Goal: Task Accomplishment & Management: Manage account settings

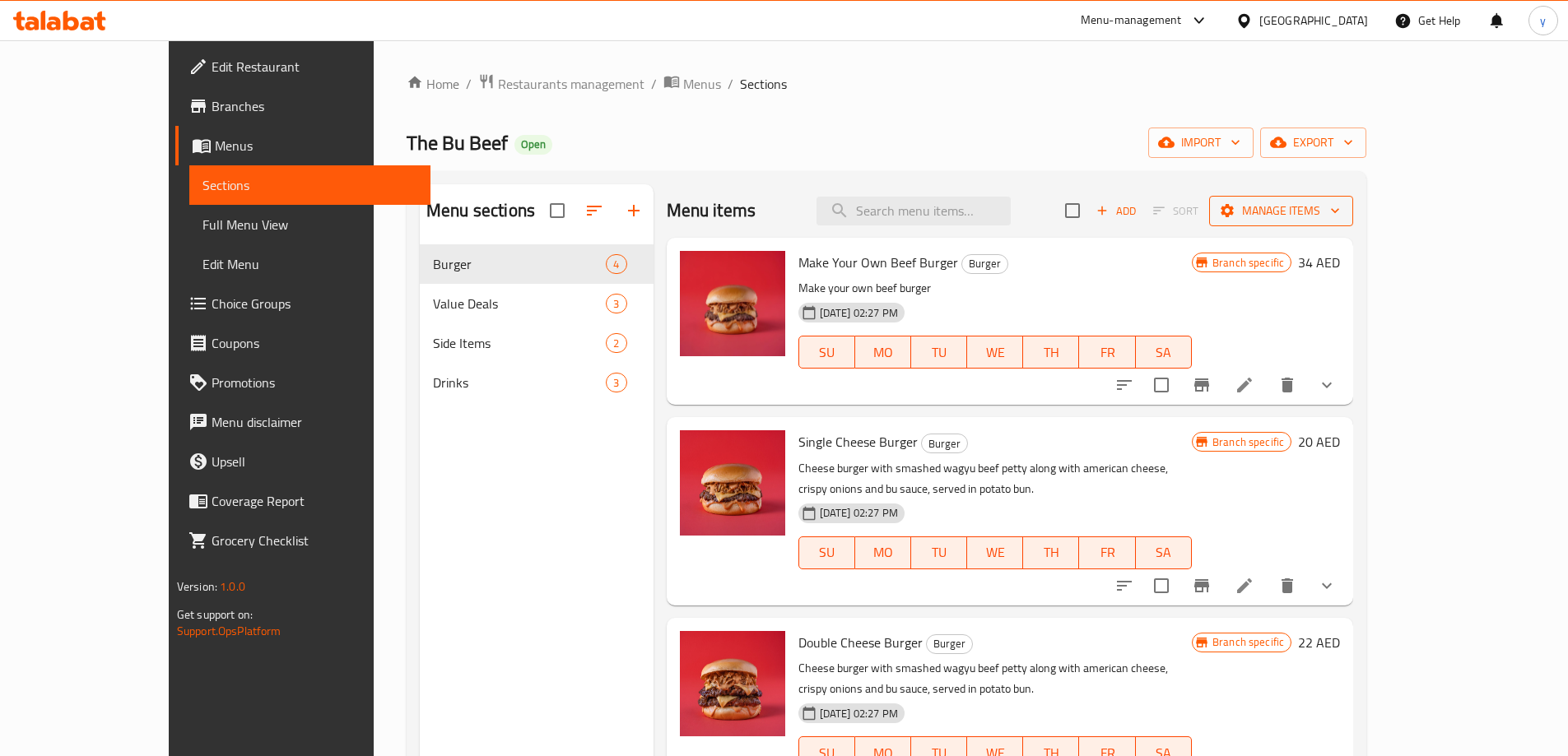
click at [1340, 219] on span "Manage items" at bounding box center [1281, 211] width 118 height 21
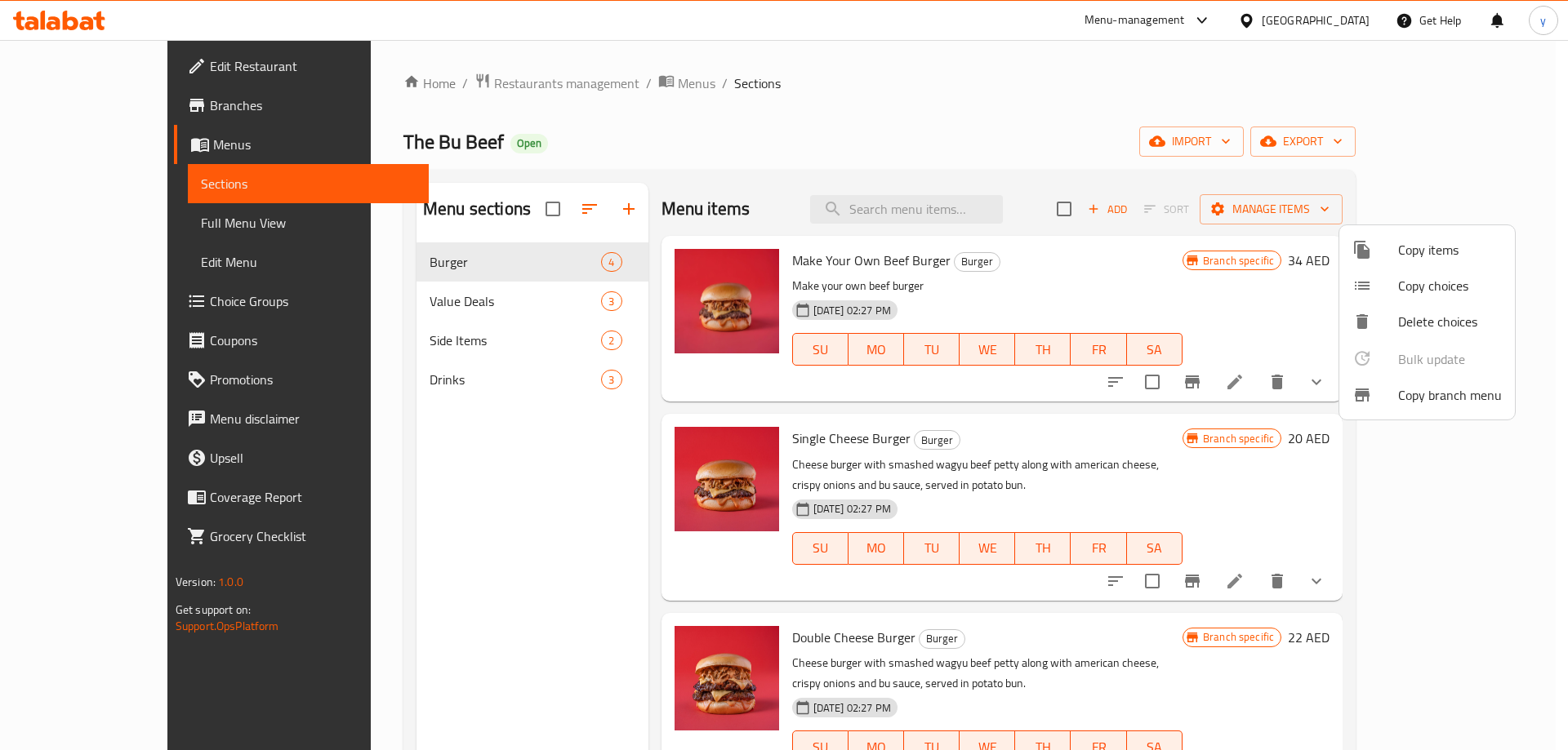
click at [1387, 396] on div at bounding box center [1374, 396] width 46 height 20
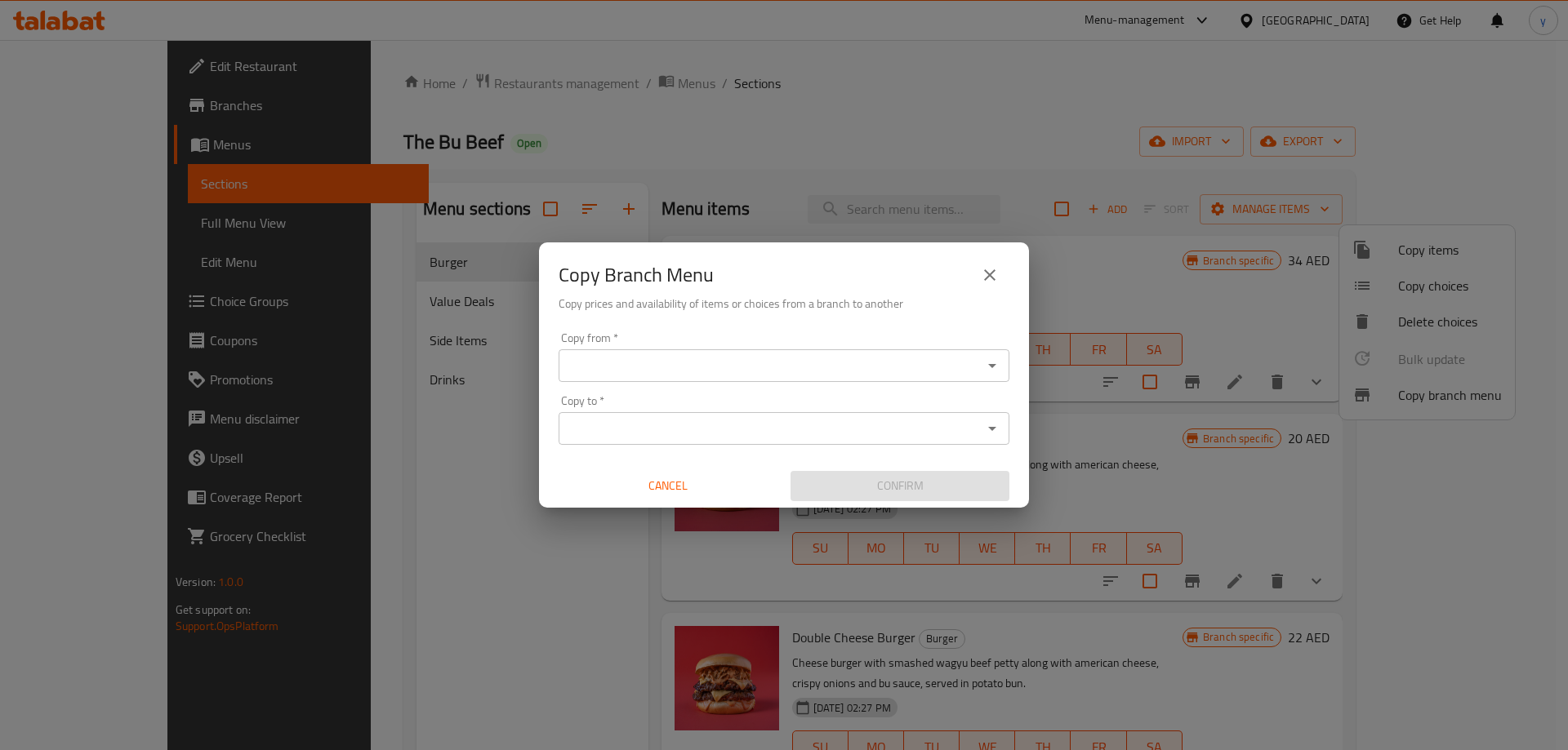
click at [845, 378] on div "Copy from *" at bounding box center [784, 365] width 450 height 32
click at [988, 372] on icon "Open" at bounding box center [993, 366] width 20 height 20
click at [993, 367] on icon "Open" at bounding box center [992, 366] width 8 height 4
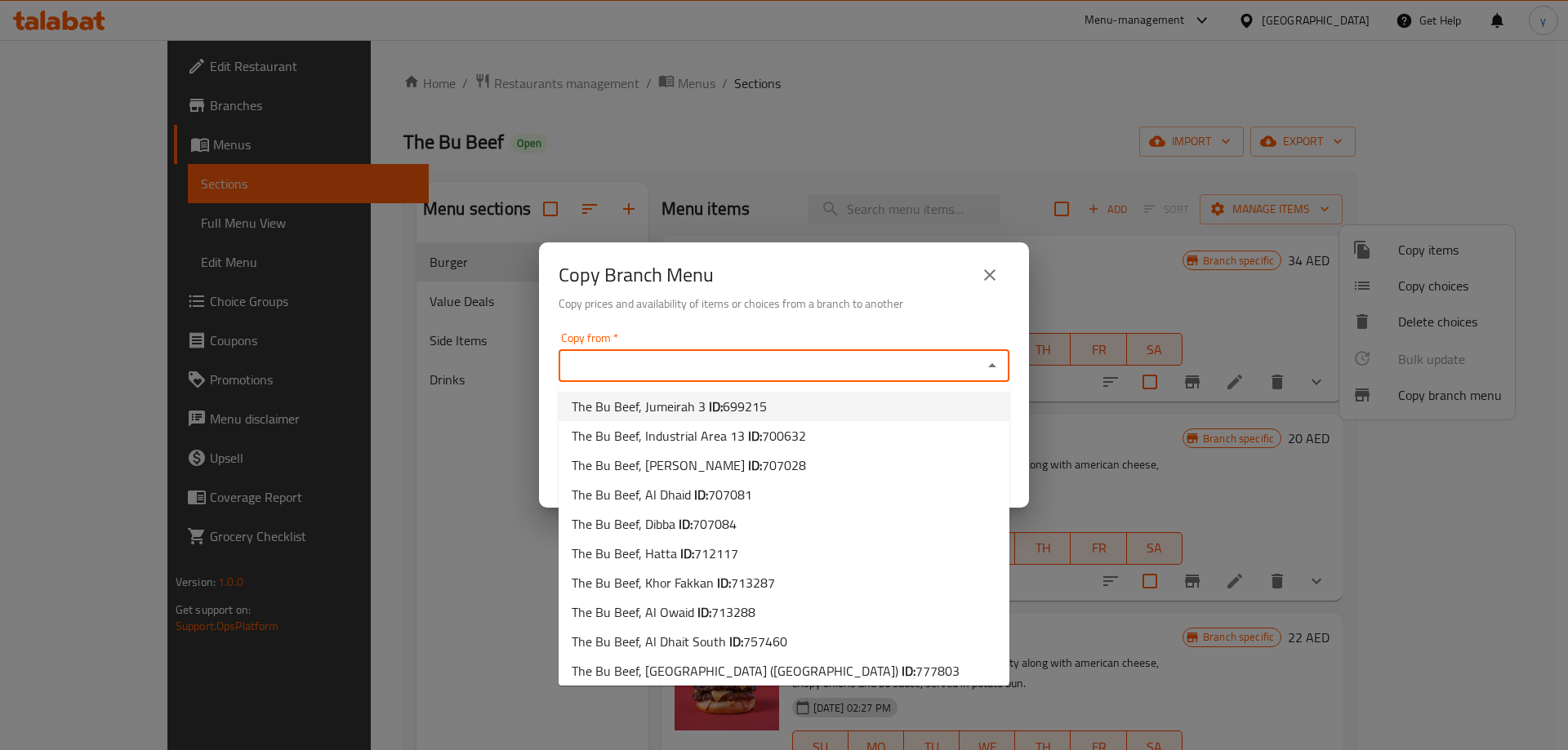
click at [670, 411] on span "The Bu Beef, Jumeirah 3 ID: 699215" at bounding box center [669, 406] width 195 height 20
type input "The Bu Beef, Jumeirah 3"
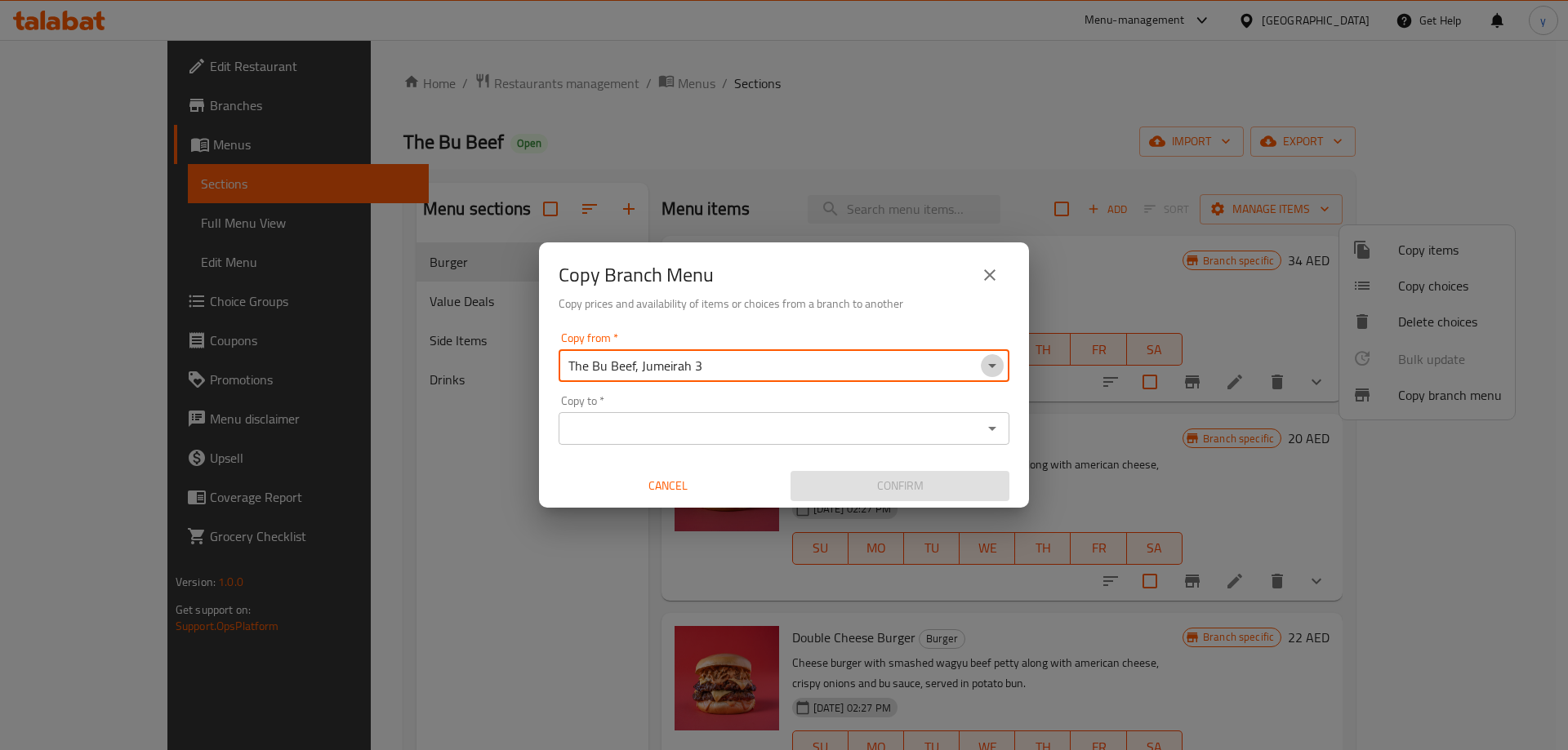
click at [993, 363] on icon "Open" at bounding box center [993, 366] width 20 height 20
click at [994, 372] on icon "Open" at bounding box center [993, 366] width 20 height 20
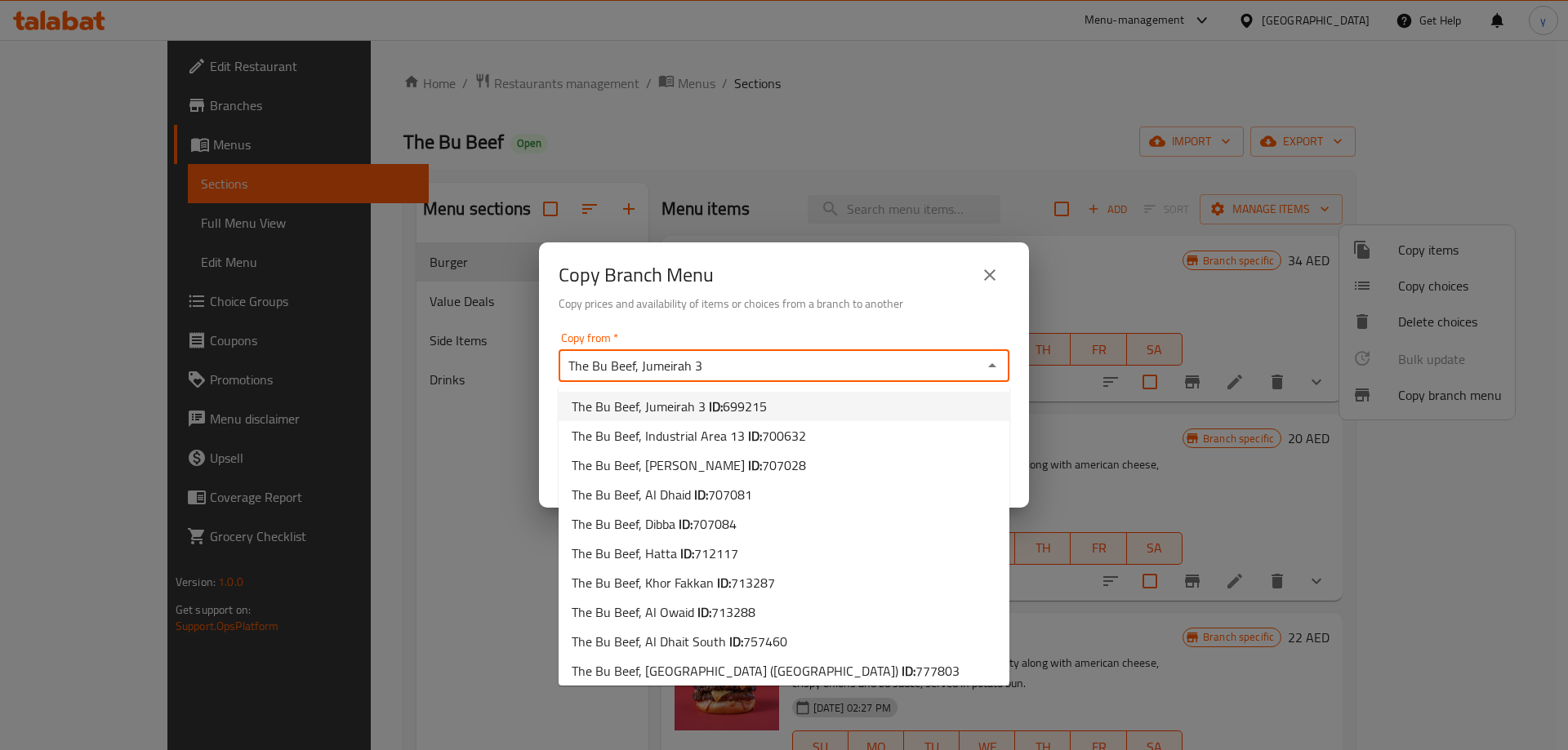
click at [736, 406] on span "699215" at bounding box center [744, 406] width 44 height 25
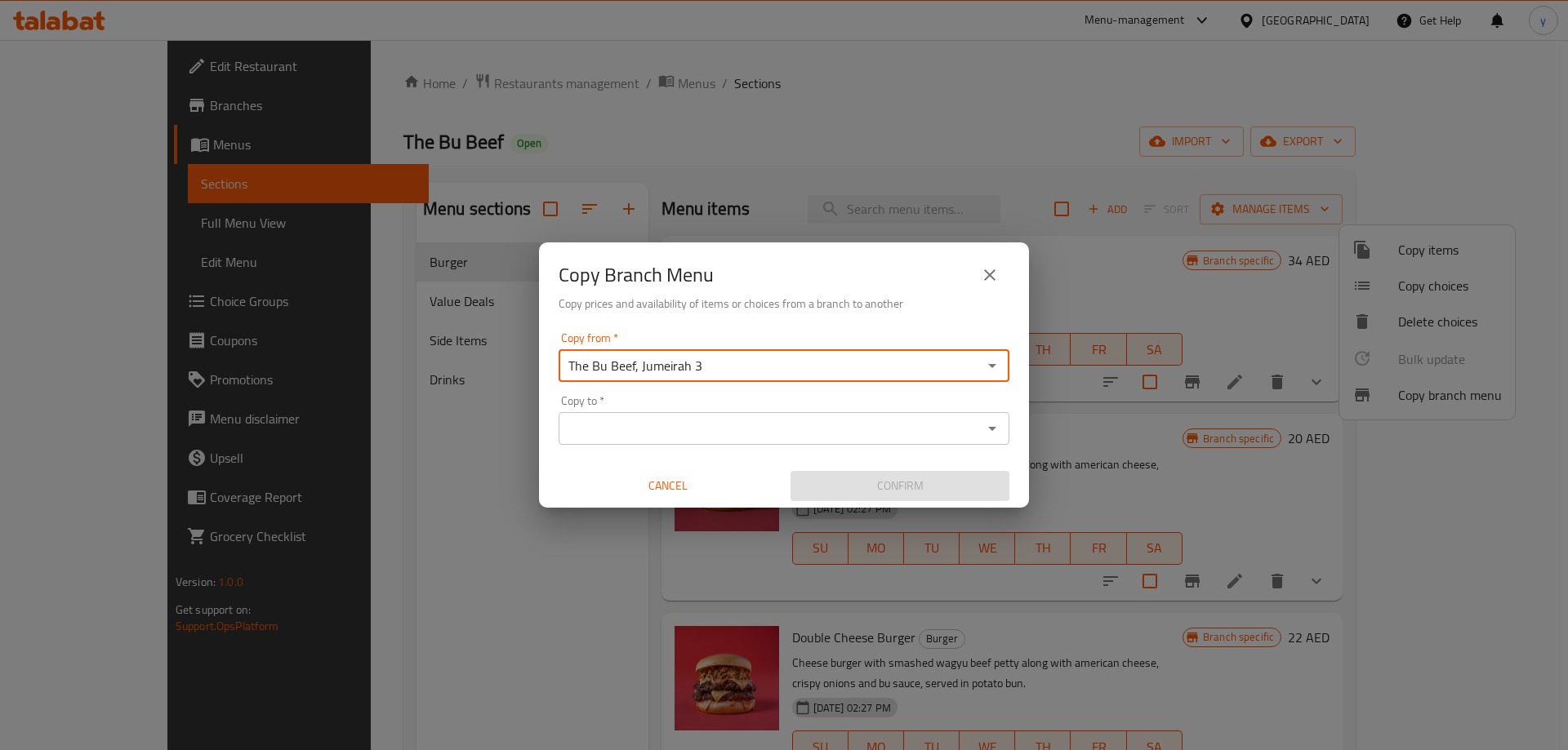
click at [768, 435] on input "Copy to   *" at bounding box center [771, 429] width 414 height 23
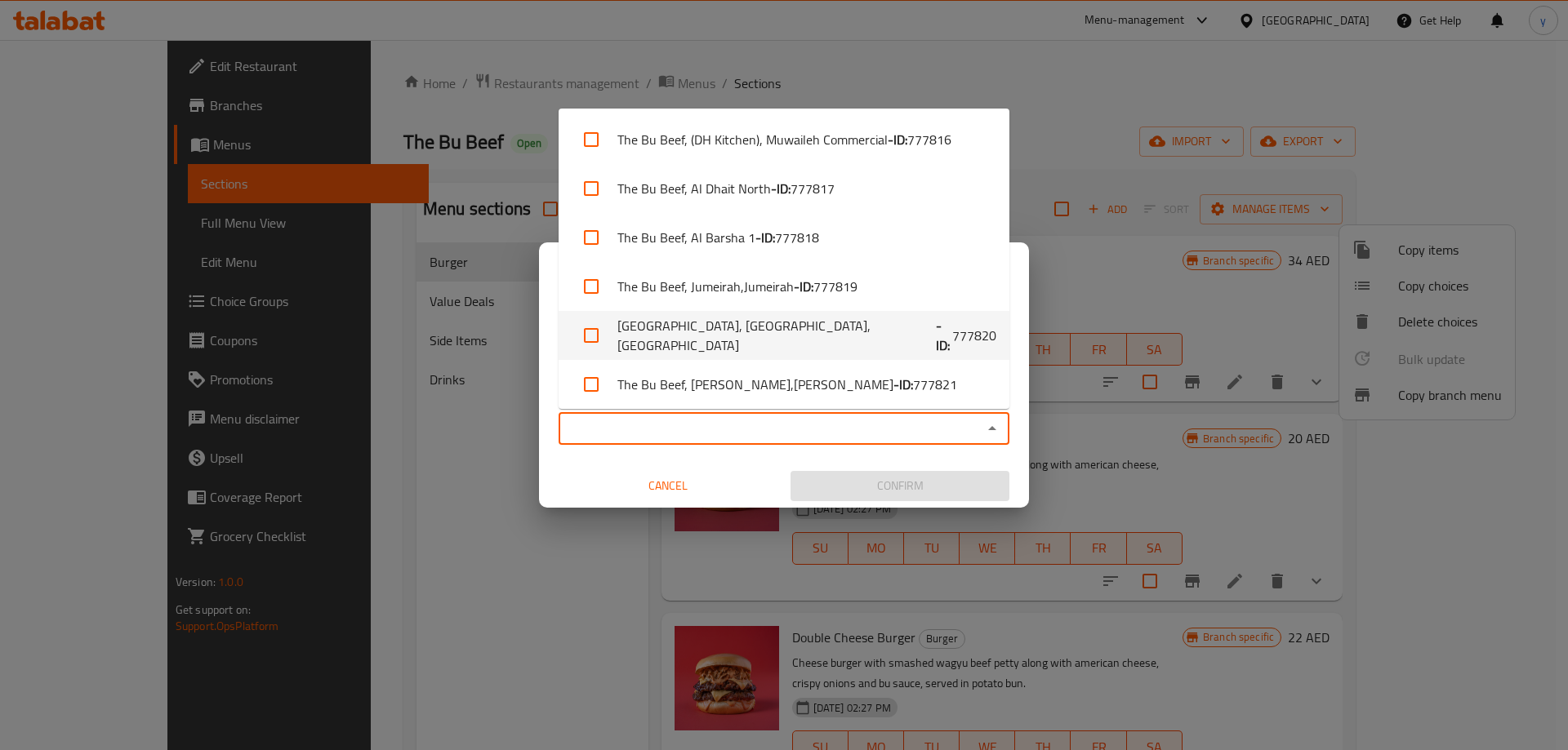
scroll to position [791, 0]
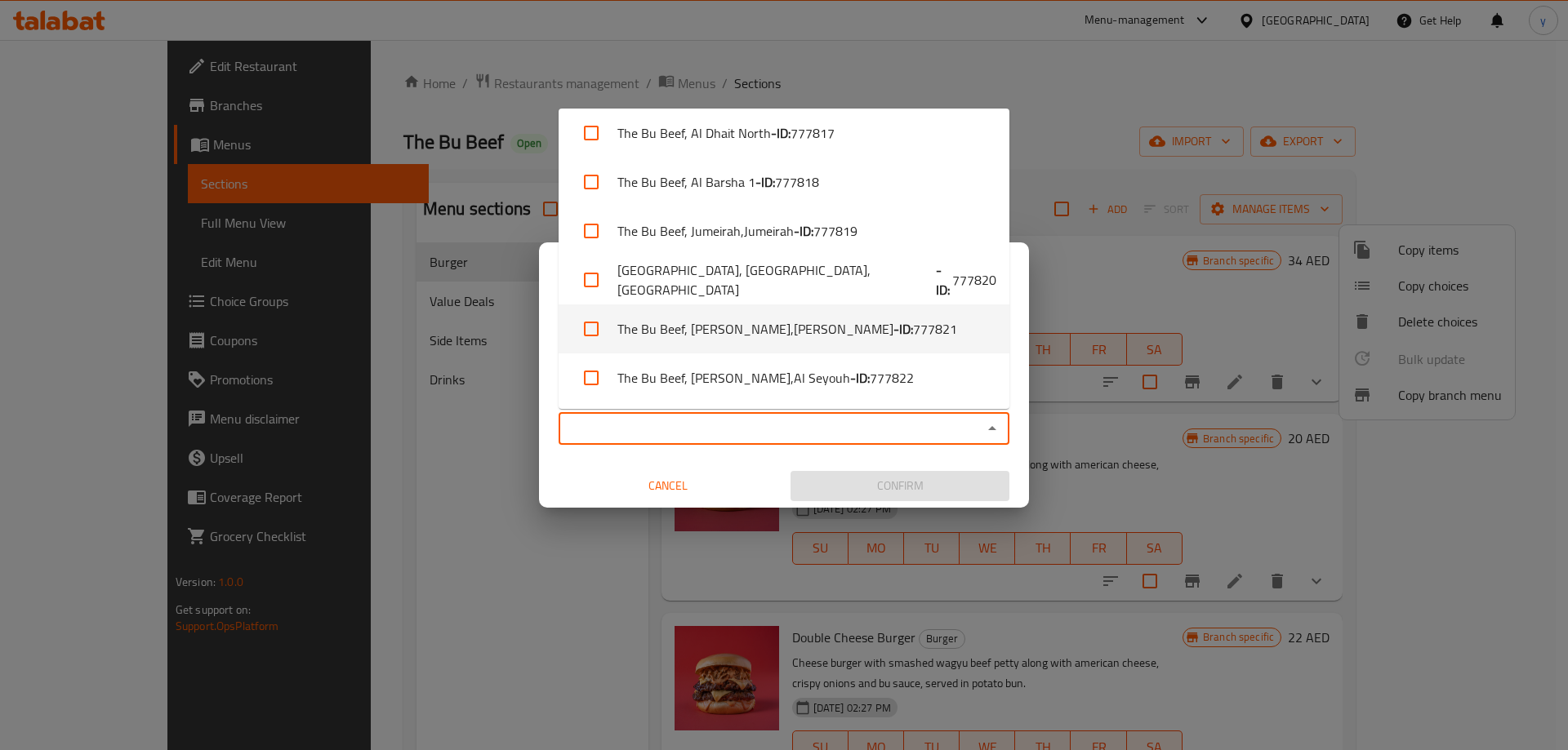
click at [913, 338] on span "777821" at bounding box center [935, 329] width 44 height 20
checkbox input "true"
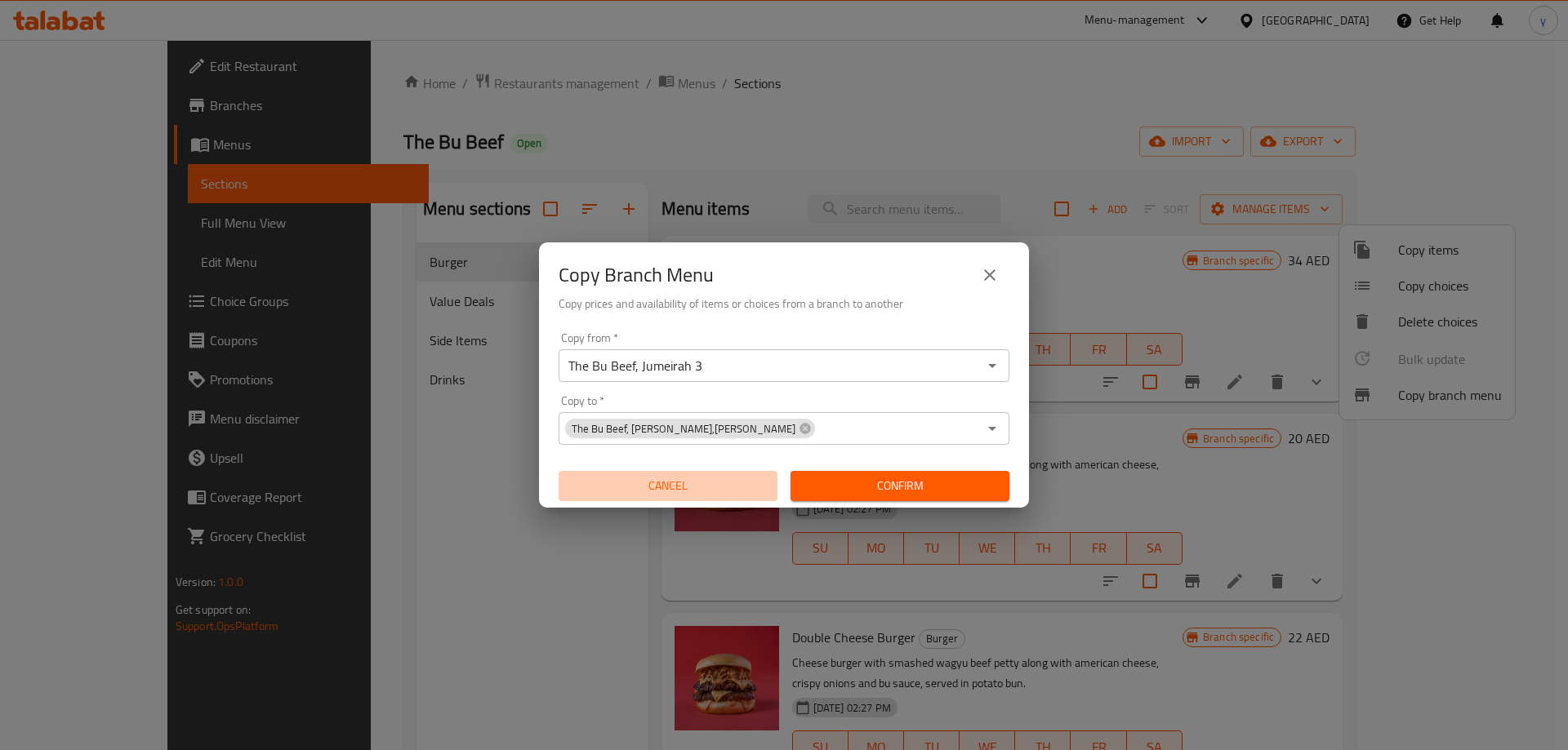
click at [571, 476] on button "Cancel" at bounding box center [668, 486] width 219 height 30
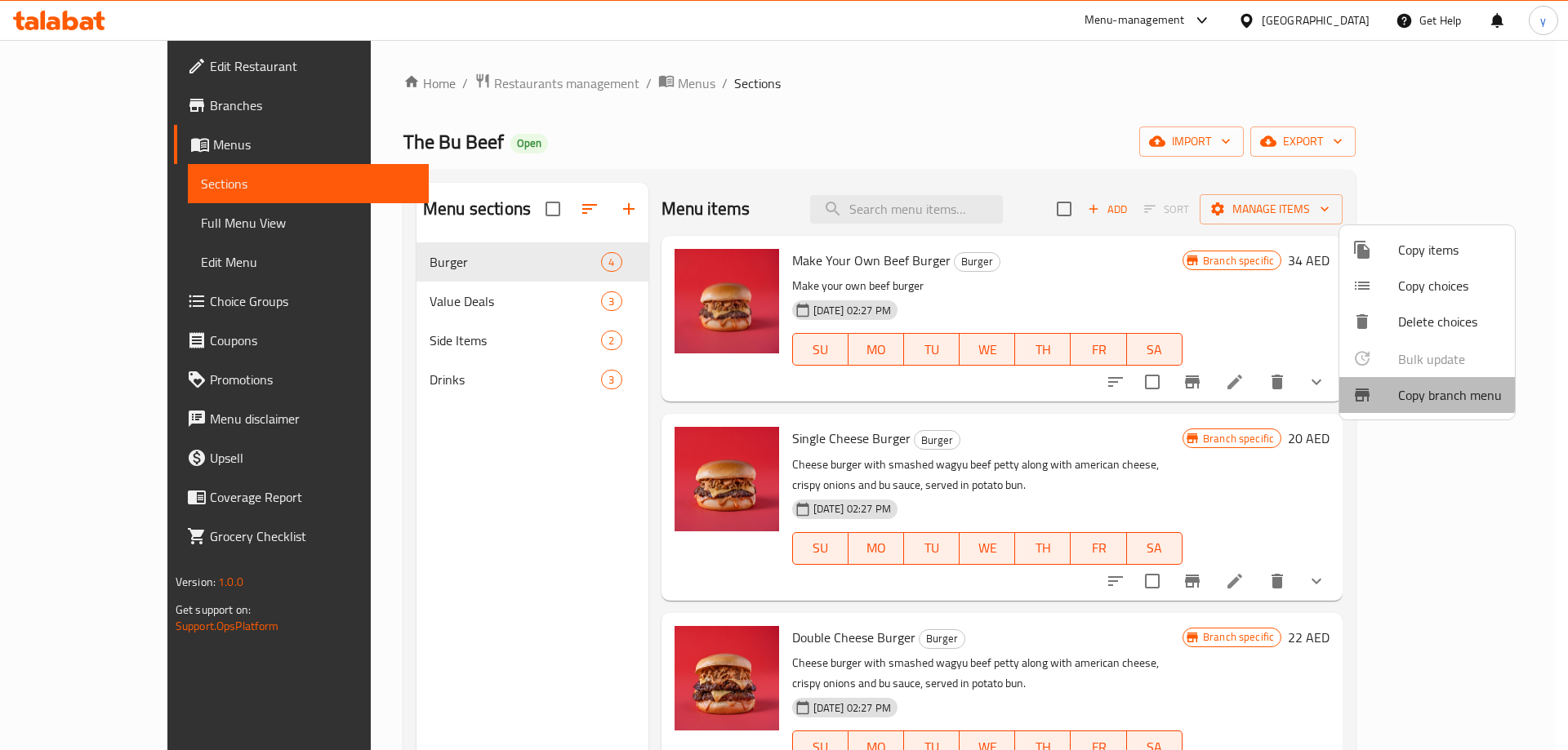
click at [1369, 393] on icon at bounding box center [1362, 396] width 20 height 20
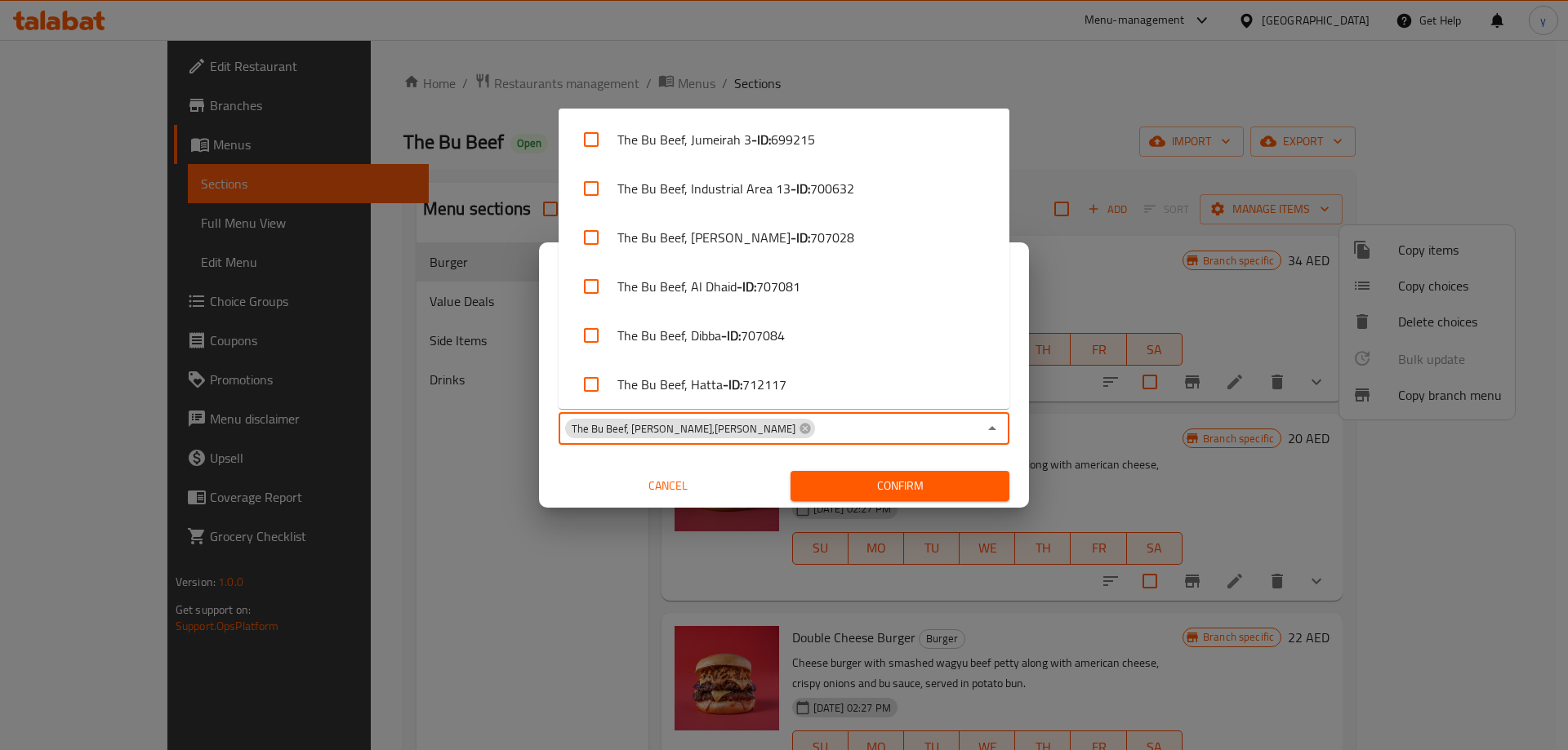
click at [825, 425] on input "Copy to   *" at bounding box center [897, 429] width 161 height 23
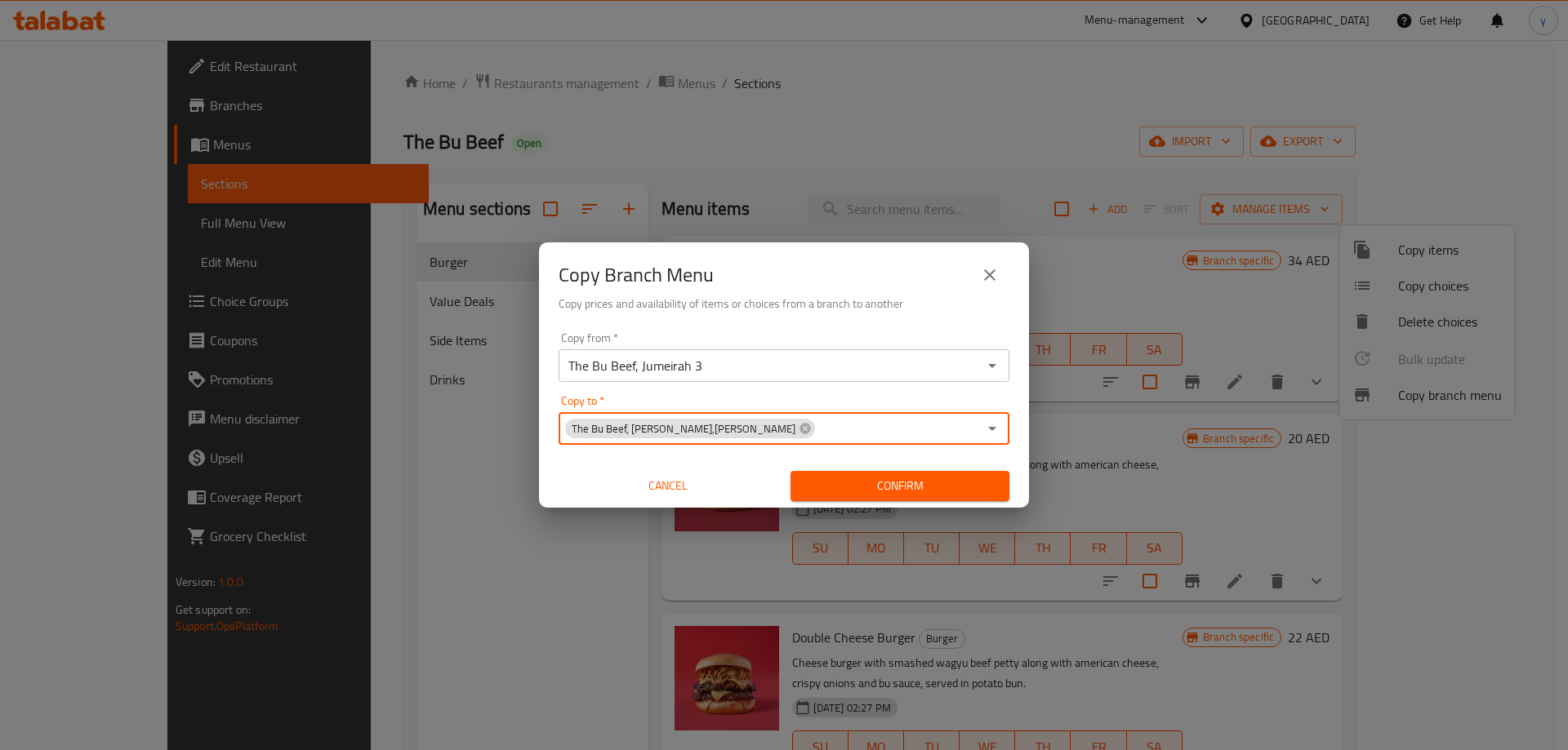
click at [929, 420] on input "Copy to   *" at bounding box center [897, 429] width 161 height 23
click at [940, 435] on input "Copy to   *" at bounding box center [897, 429] width 161 height 23
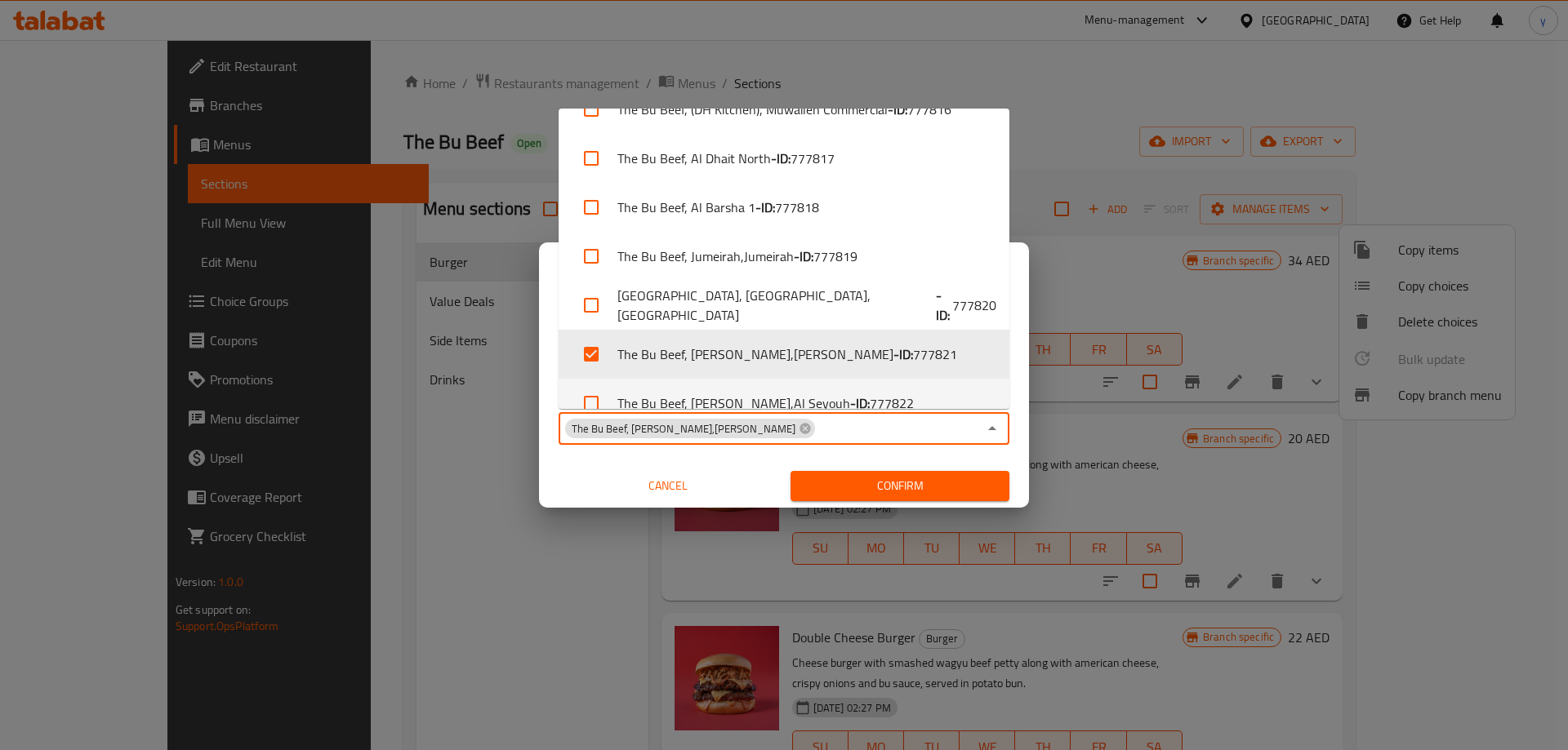
scroll to position [791, 0]
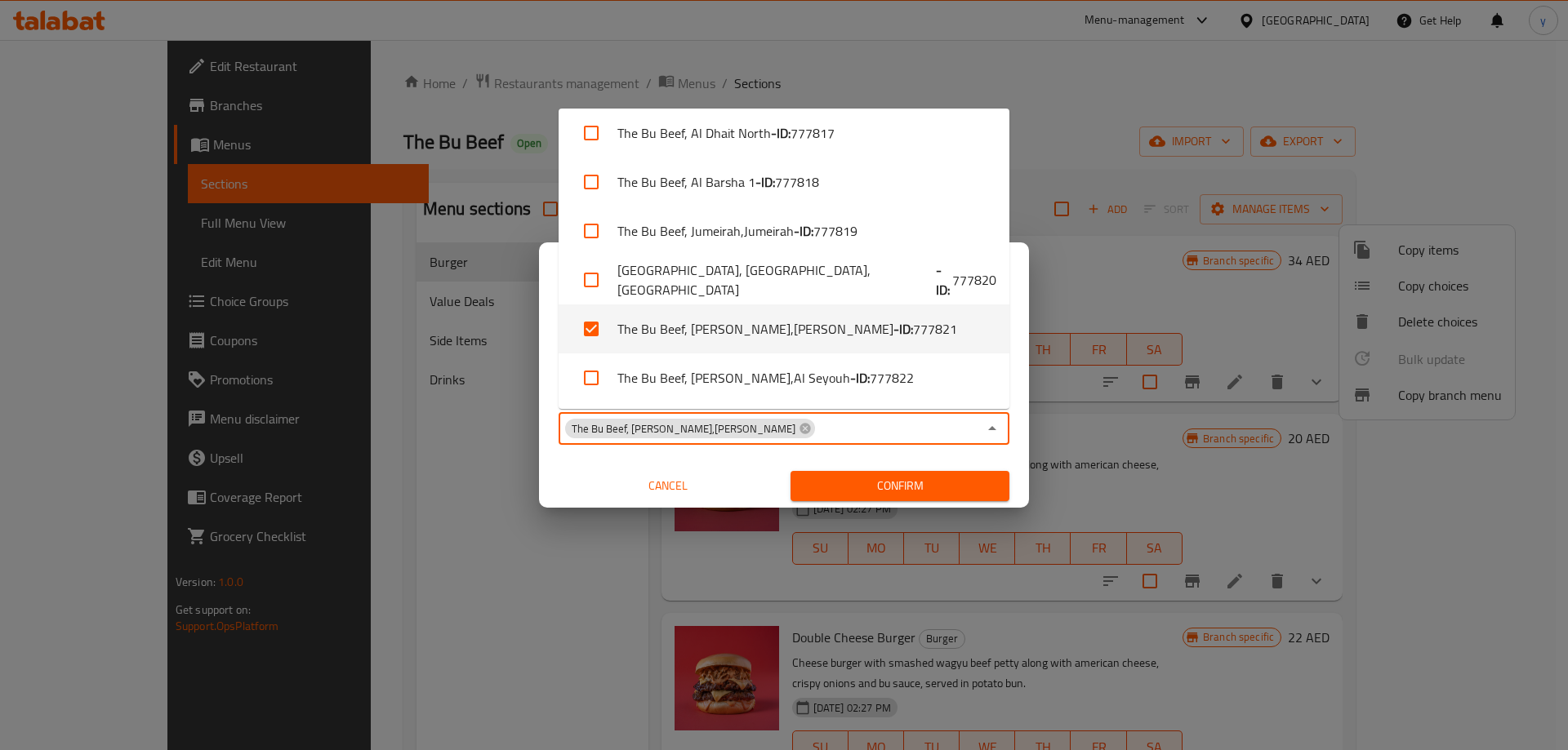
click at [589, 329] on input "checkbox" at bounding box center [590, 329] width 39 height 39
checkbox input "false"
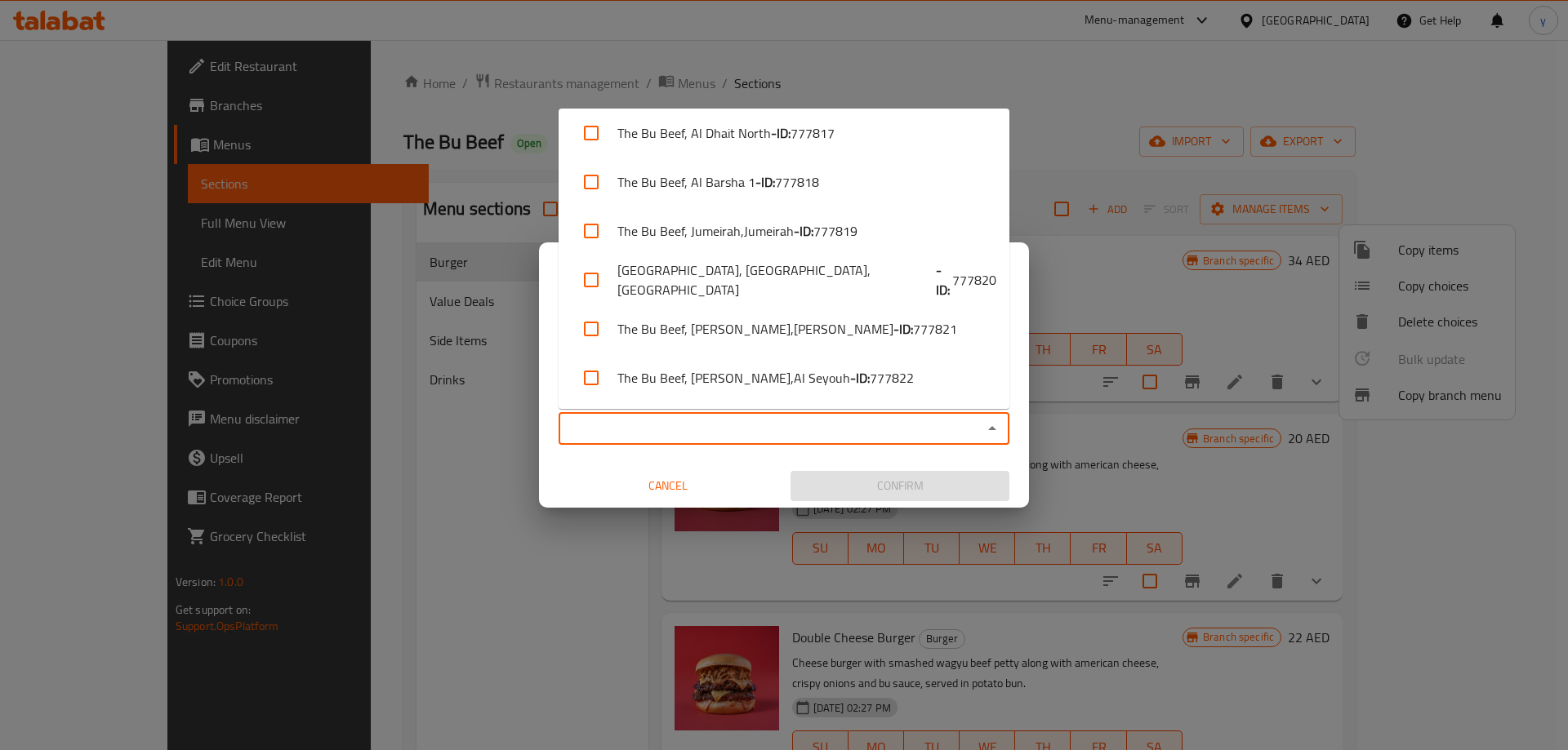
scroll to position [0, 0]
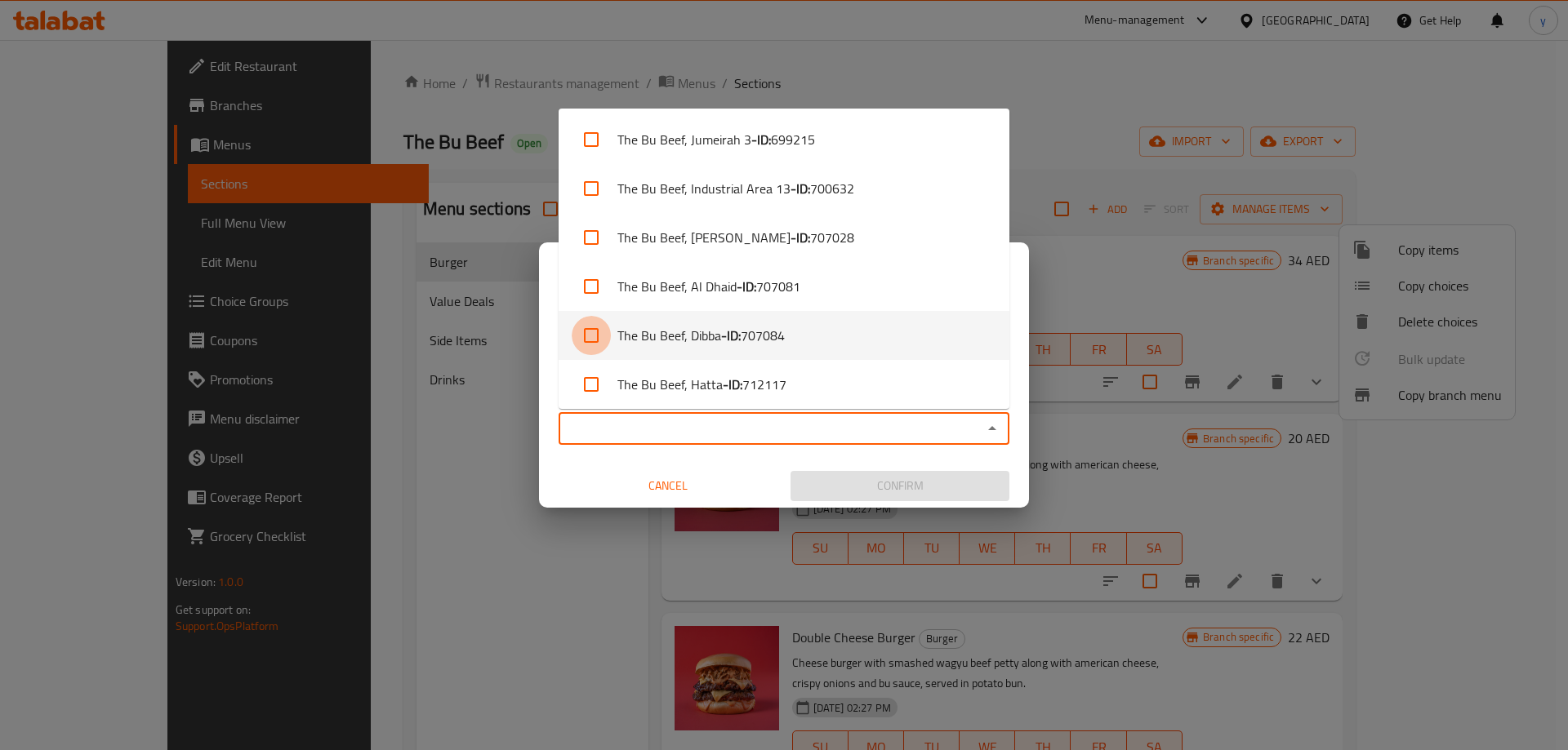
click at [606, 342] on input "checkbox" at bounding box center [590, 335] width 39 height 39
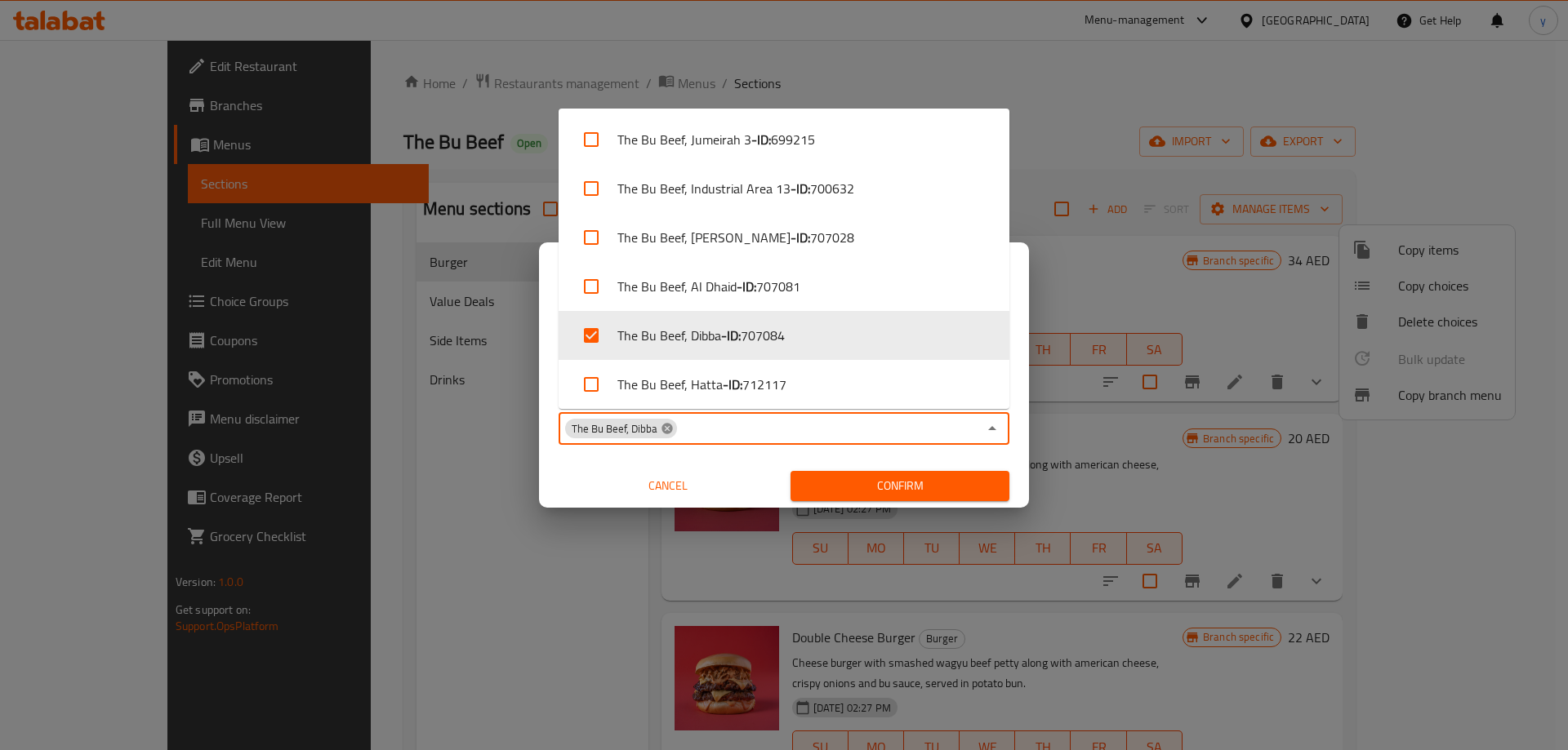
click at [663, 427] on icon at bounding box center [666, 428] width 11 height 11
checkbox input "false"
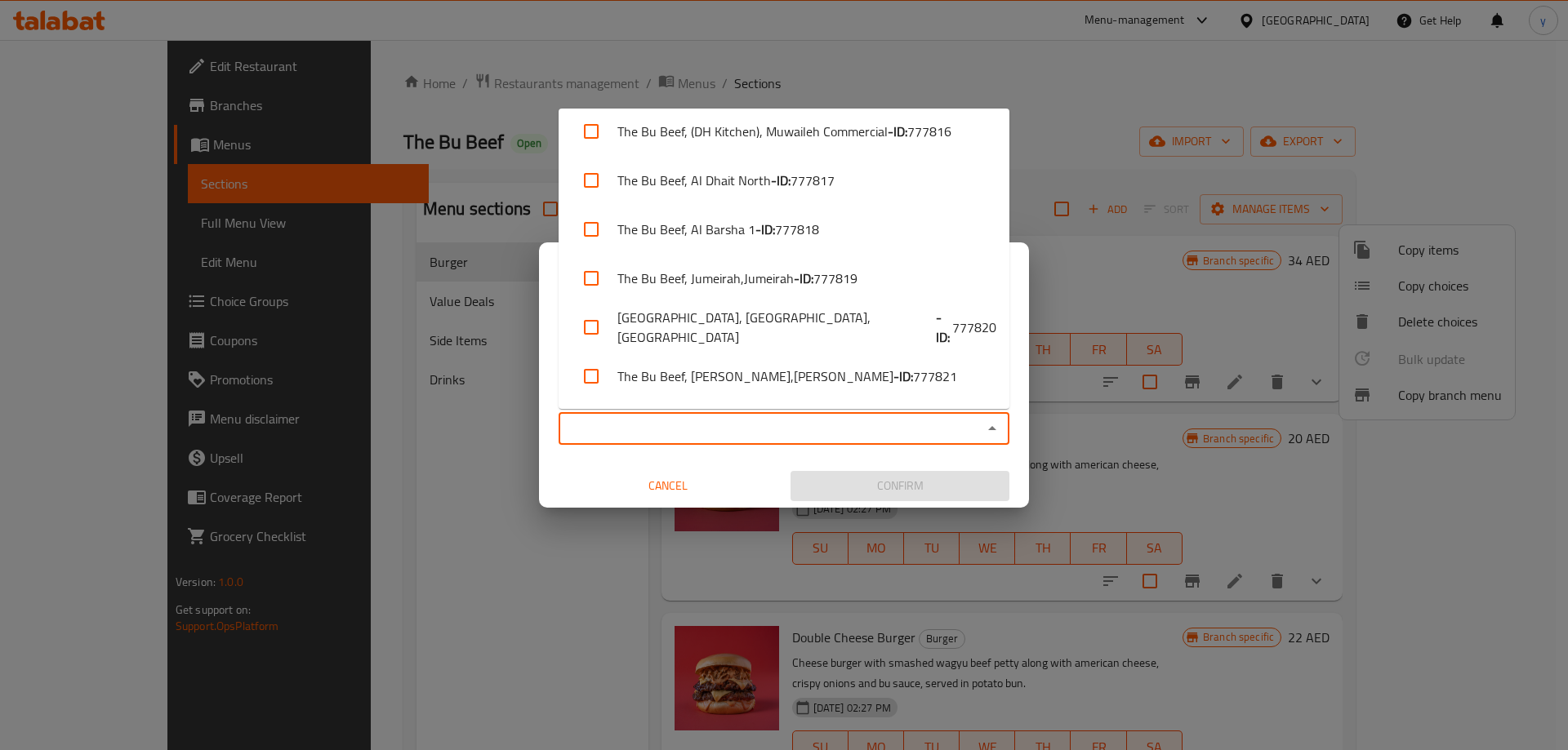
scroll to position [791, 0]
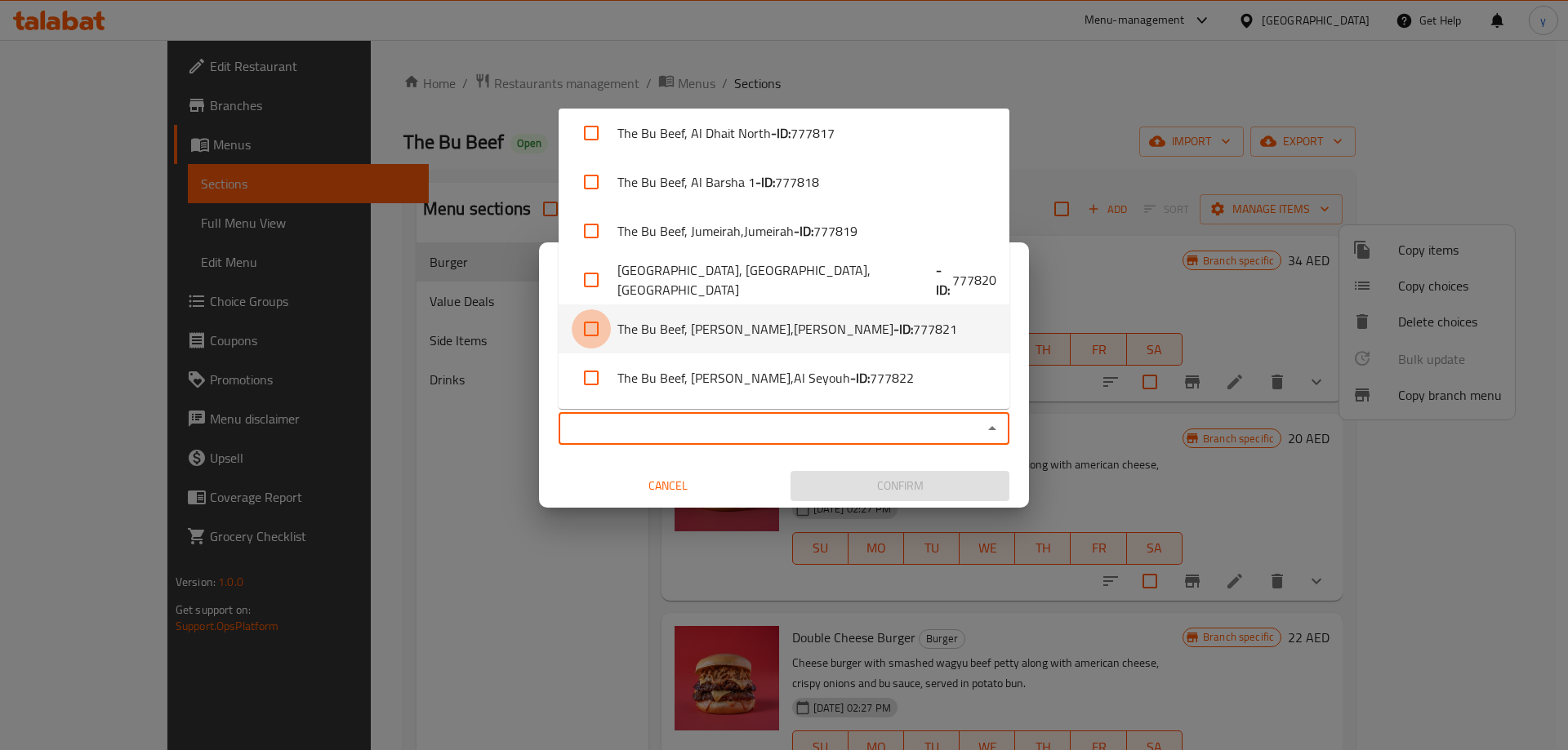
click at [589, 331] on input "checkbox" at bounding box center [590, 329] width 39 height 39
checkbox input "true"
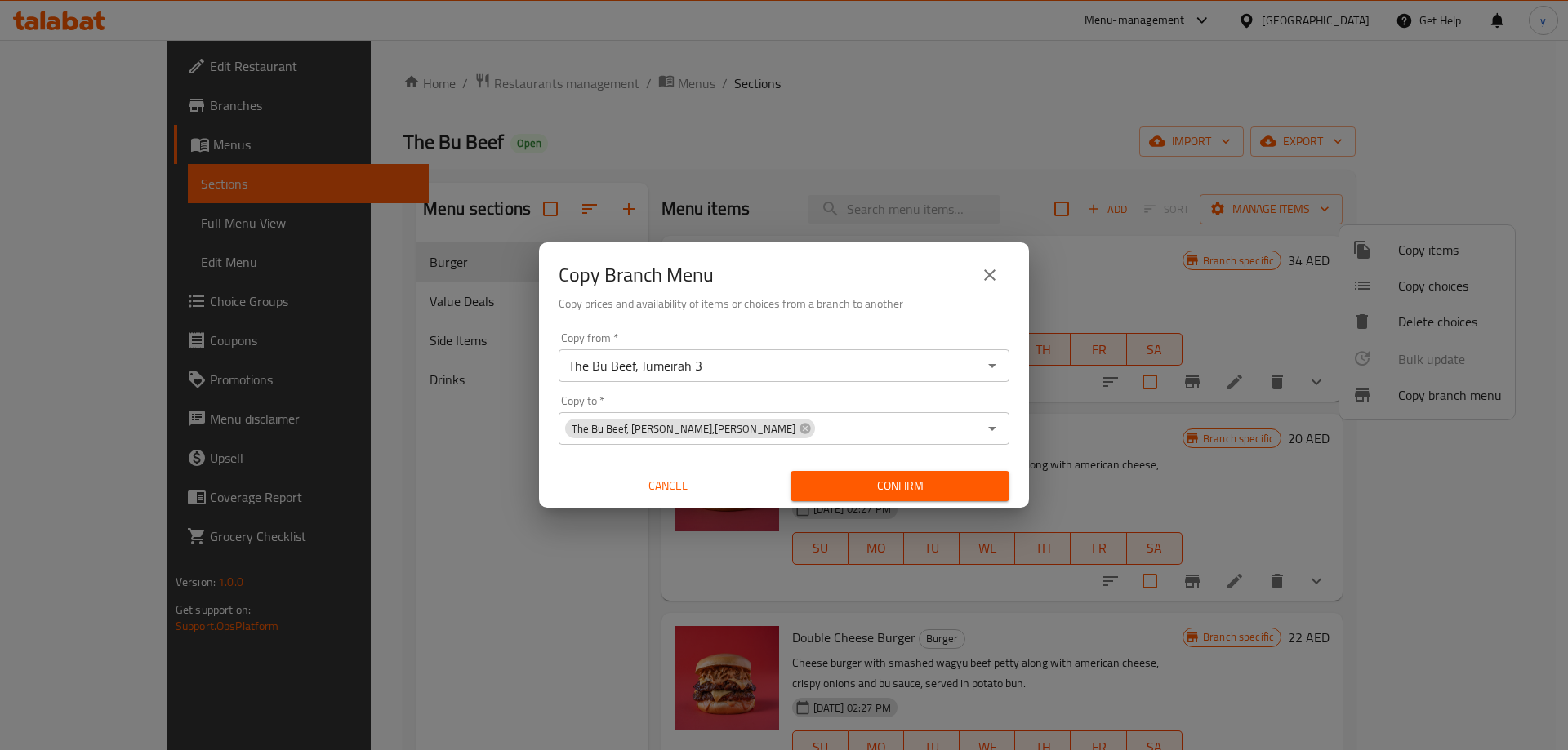
click at [1012, 430] on div "Copy from   * The Bu Beef, Jumeirah 3 Copy from * Copy to   * The Bu Beef, Al D…" at bounding box center [784, 417] width 490 height 182
click at [994, 373] on icon "Open" at bounding box center [993, 366] width 20 height 20
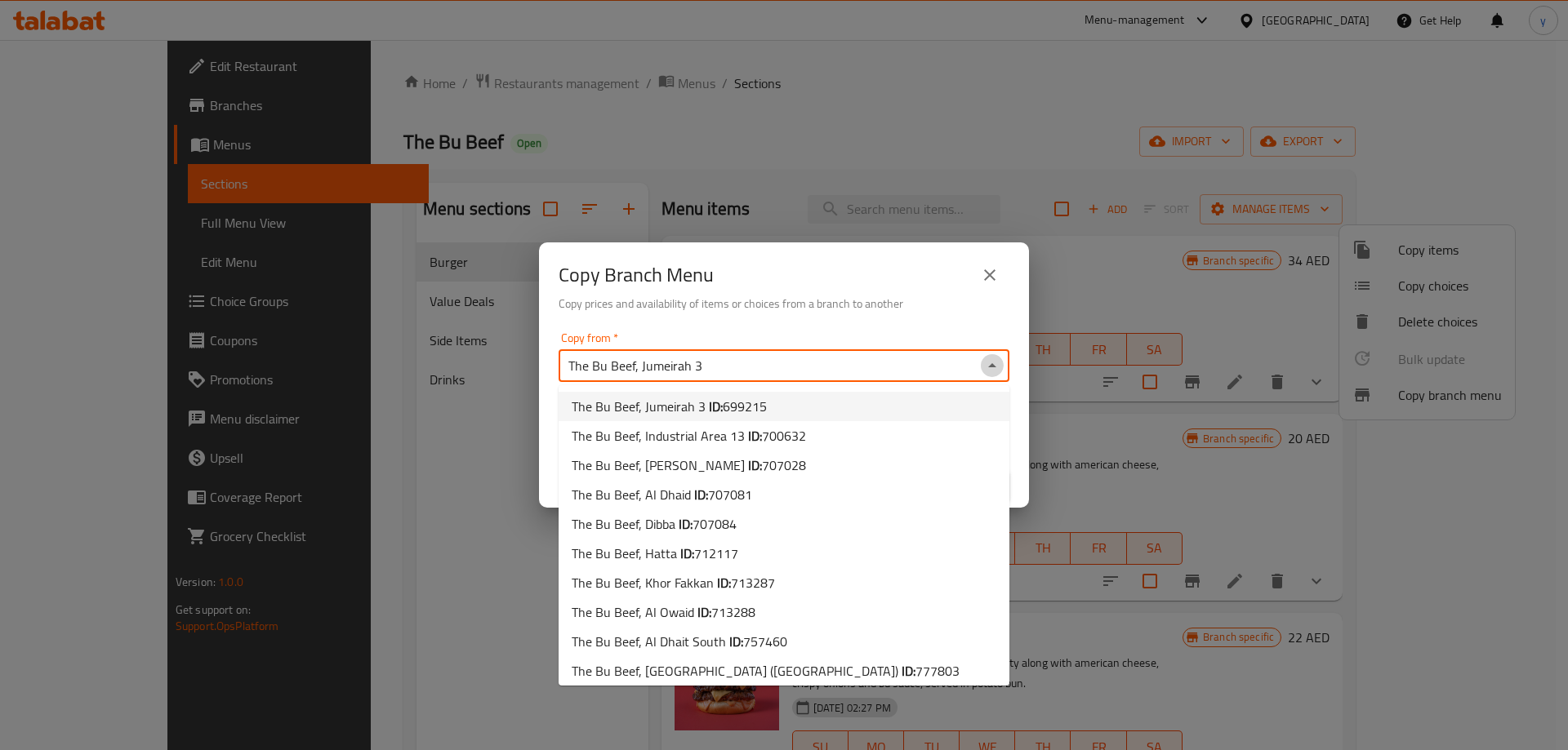
click at [994, 371] on icon "Close" at bounding box center [993, 366] width 20 height 20
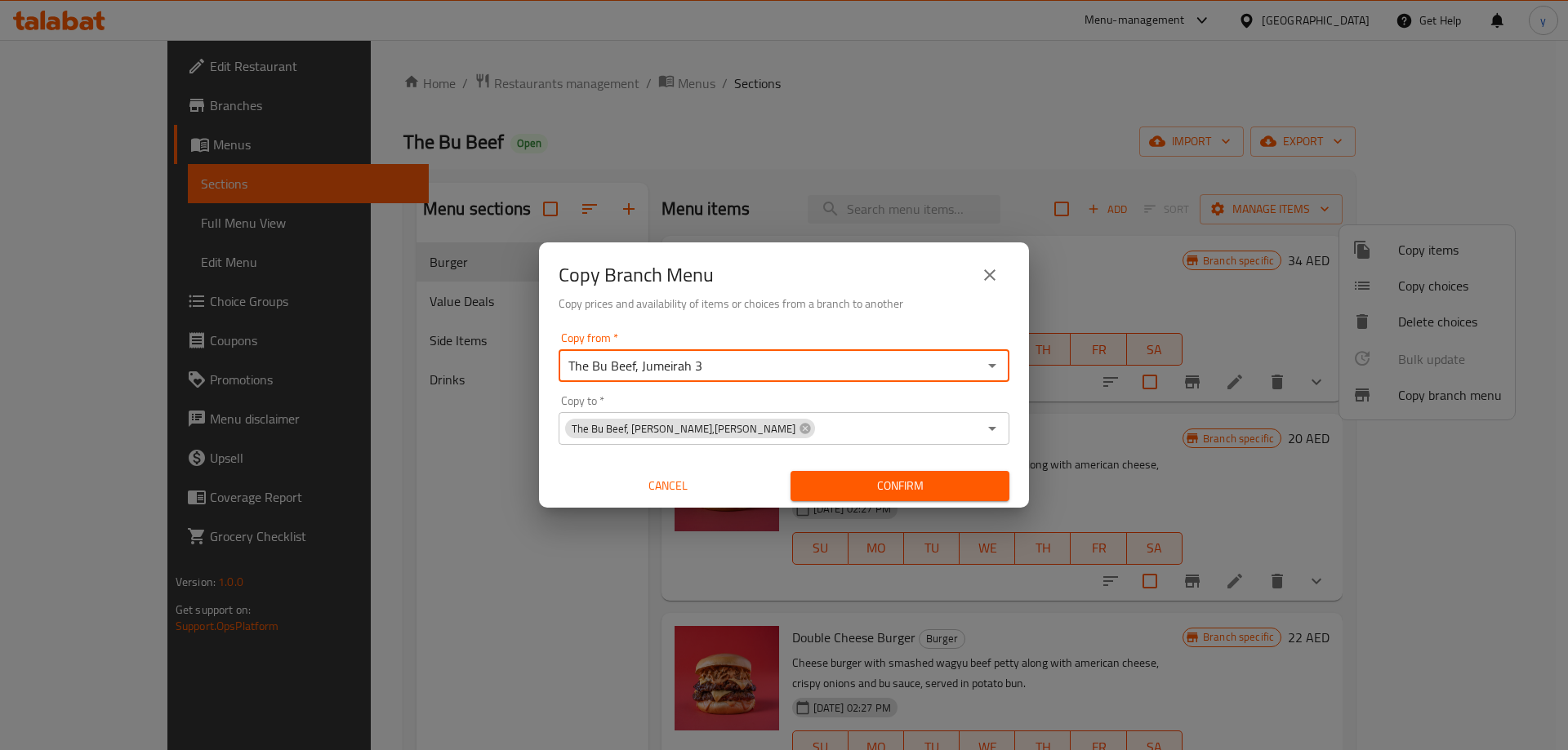
click at [930, 484] on span "Confirm" at bounding box center [900, 486] width 193 height 21
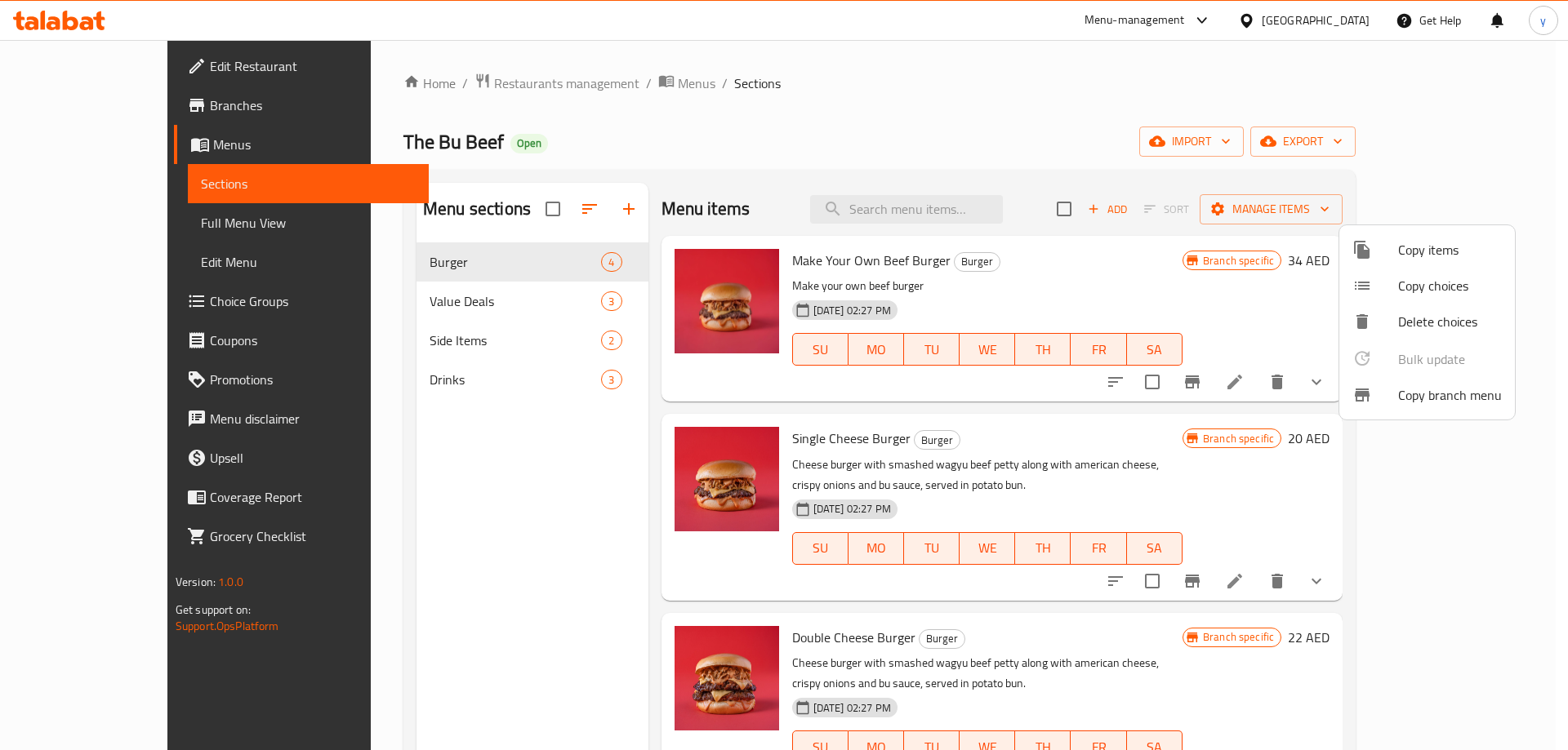
click at [916, 89] on div at bounding box center [784, 375] width 1568 height 750
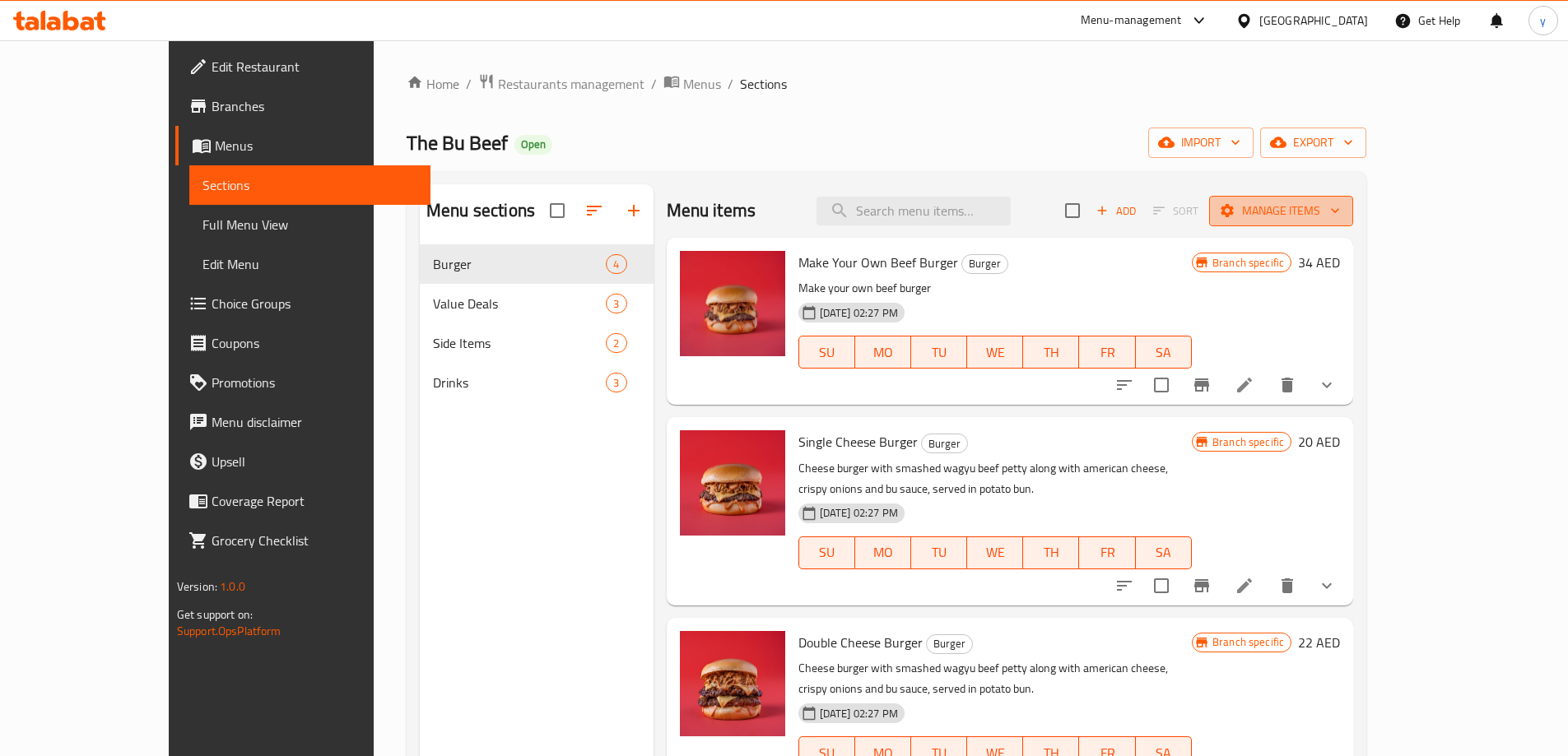
click at [1340, 214] on span "Manage items" at bounding box center [1281, 211] width 118 height 21
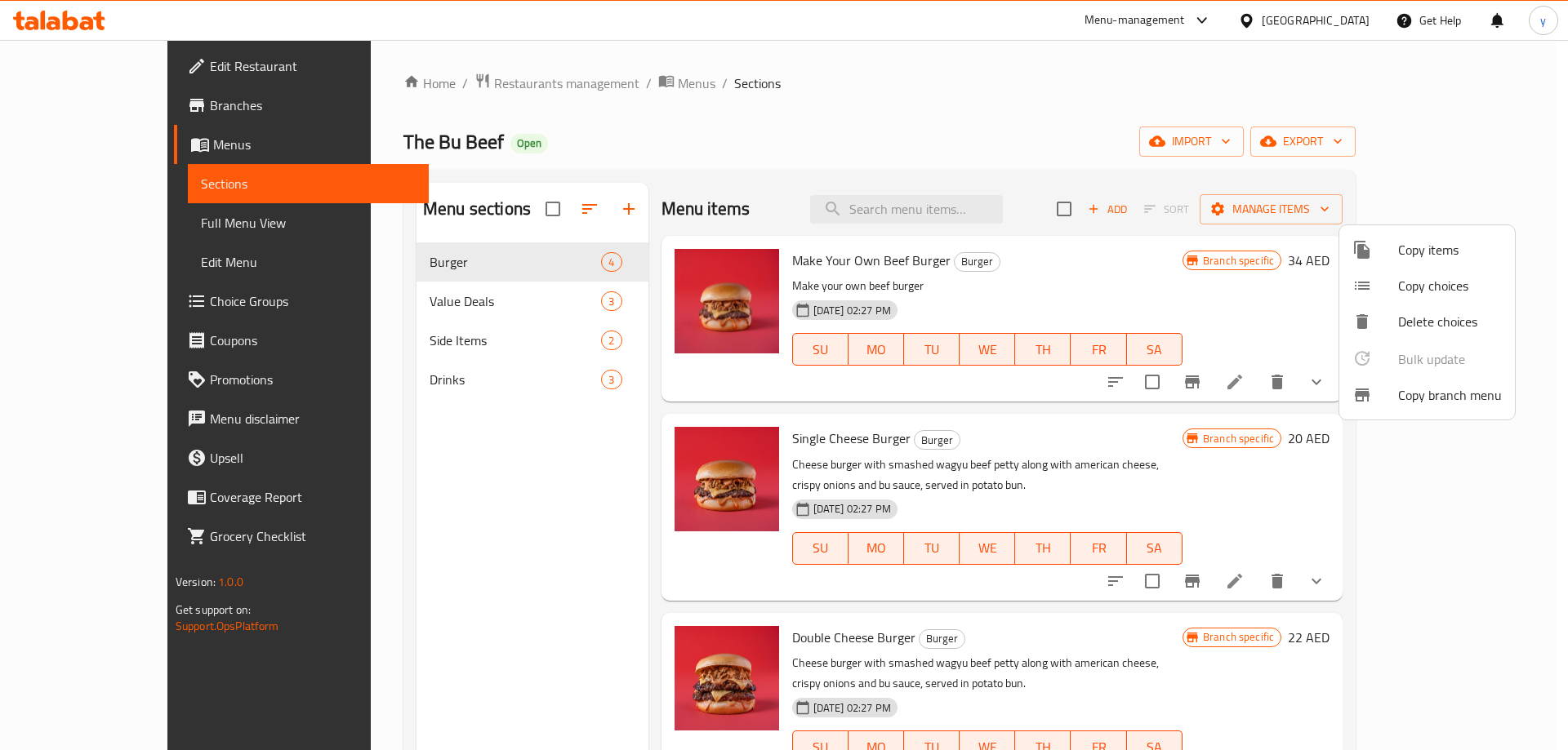
click at [1378, 397] on div at bounding box center [1374, 396] width 46 height 20
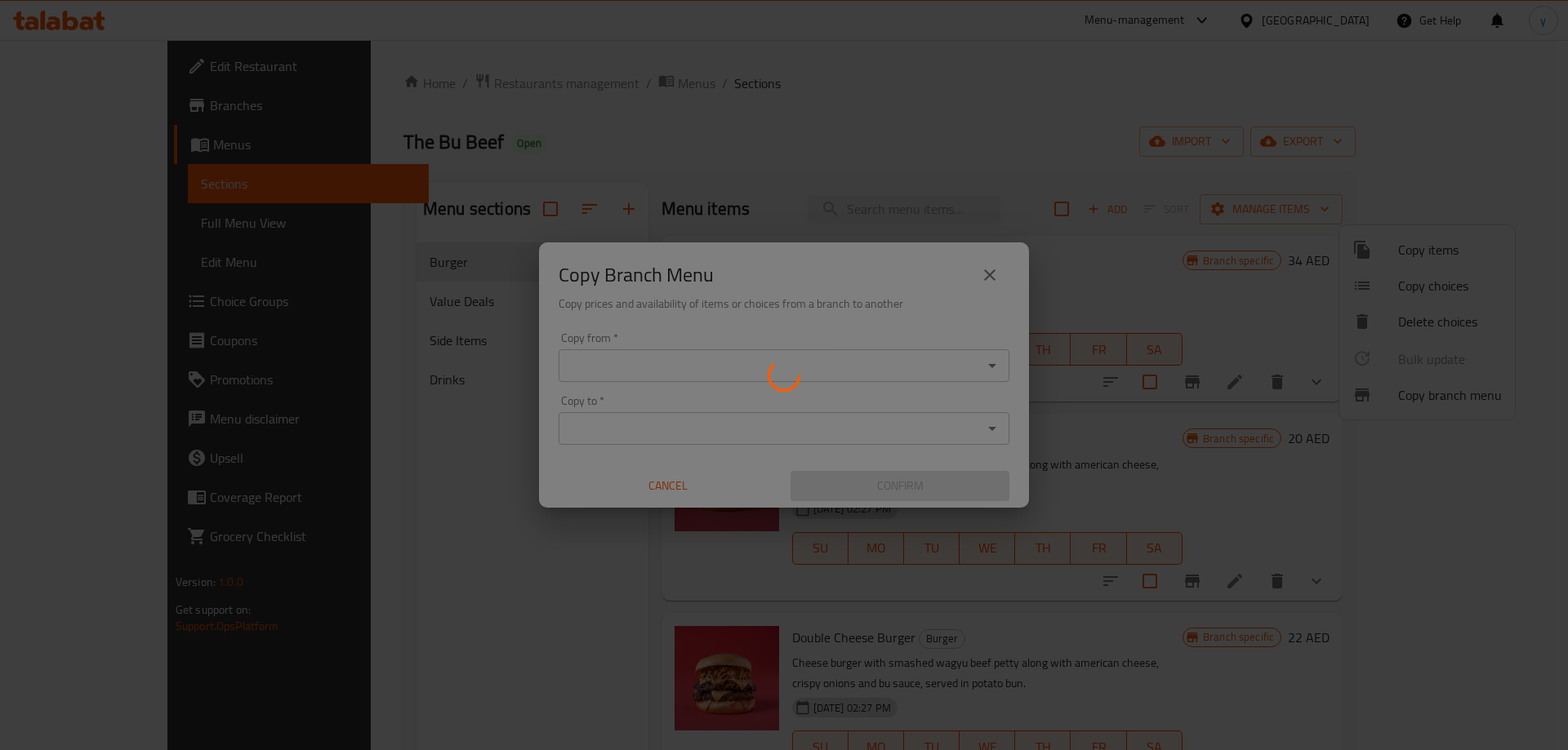
click at [1041, 182] on div at bounding box center [784, 375] width 1568 height 750
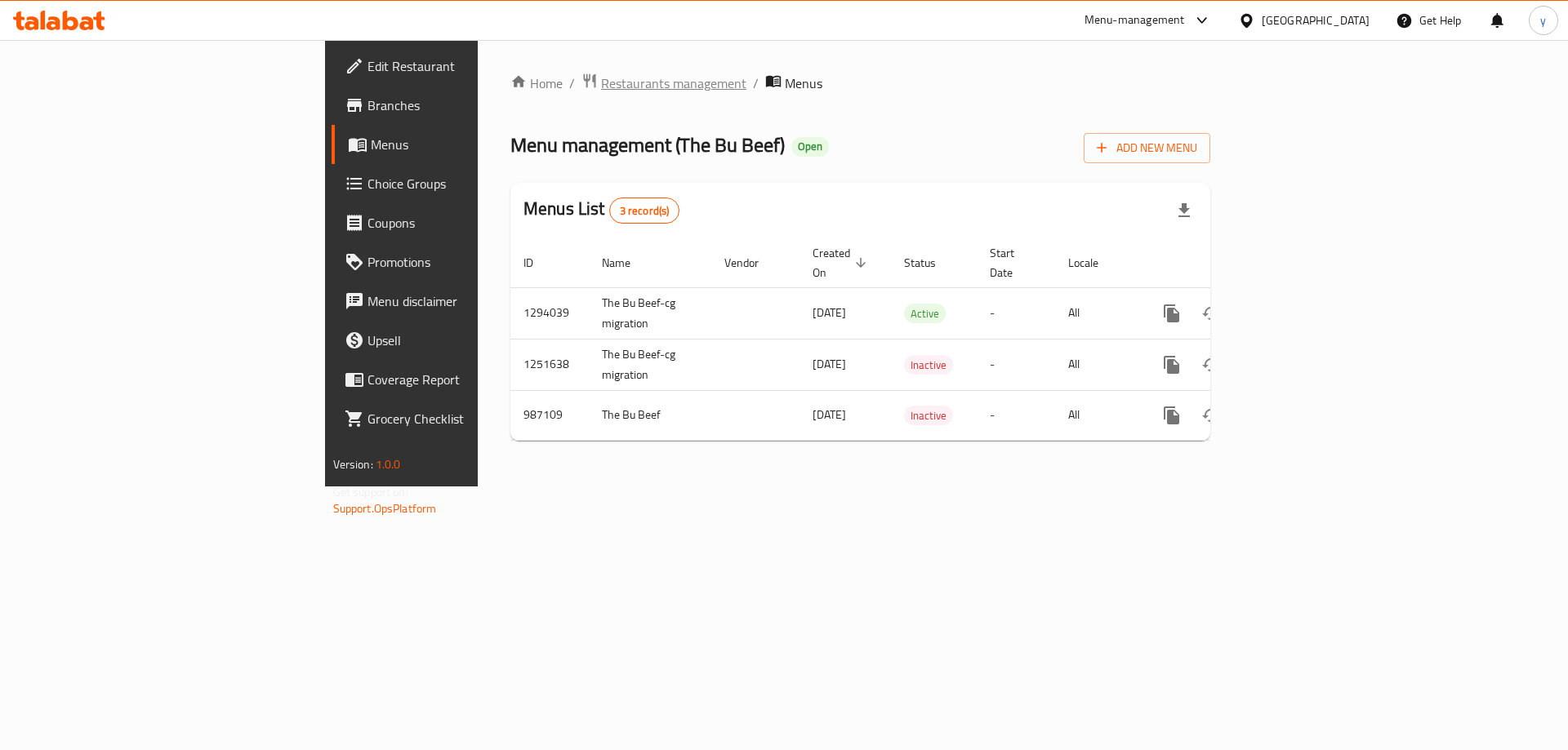
click at [601, 75] on span "Restaurants management" at bounding box center [674, 84] width 146 height 20
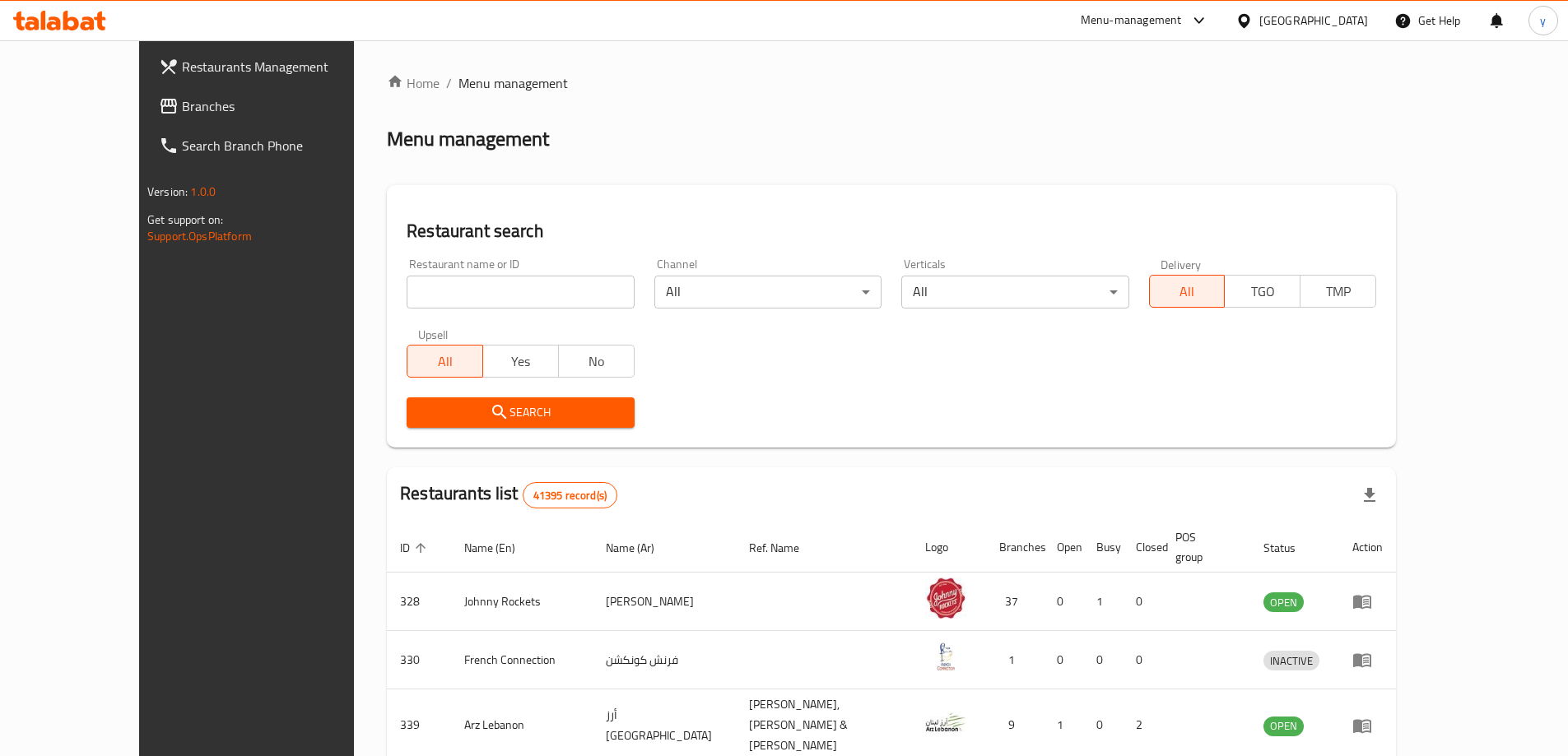
click at [182, 103] on span "Branches" at bounding box center [285, 106] width 206 height 20
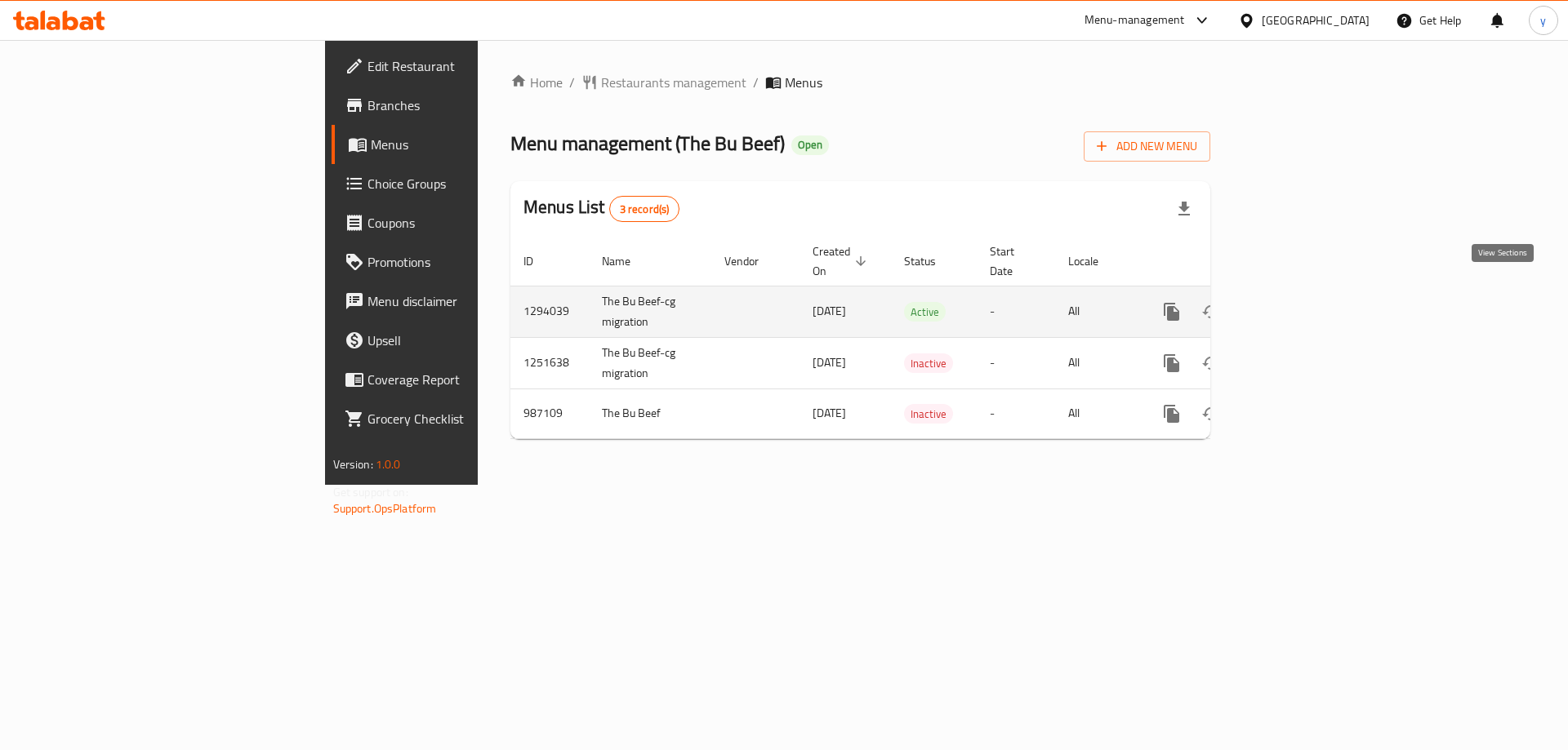
click at [1296, 305] on icon "enhanced table" at bounding box center [1289, 312] width 15 height 15
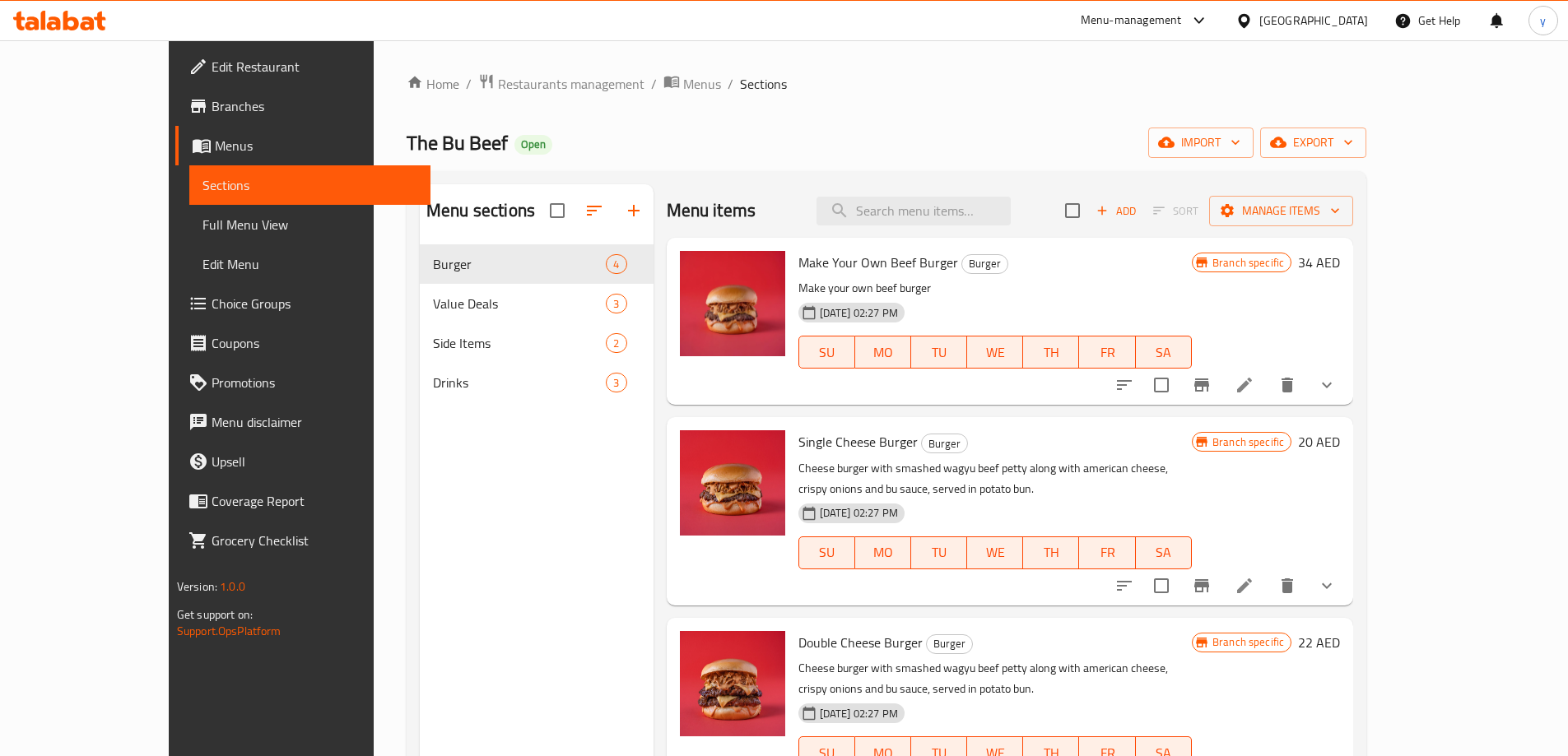
click at [211, 115] on span "Branches" at bounding box center [314, 106] width 206 height 20
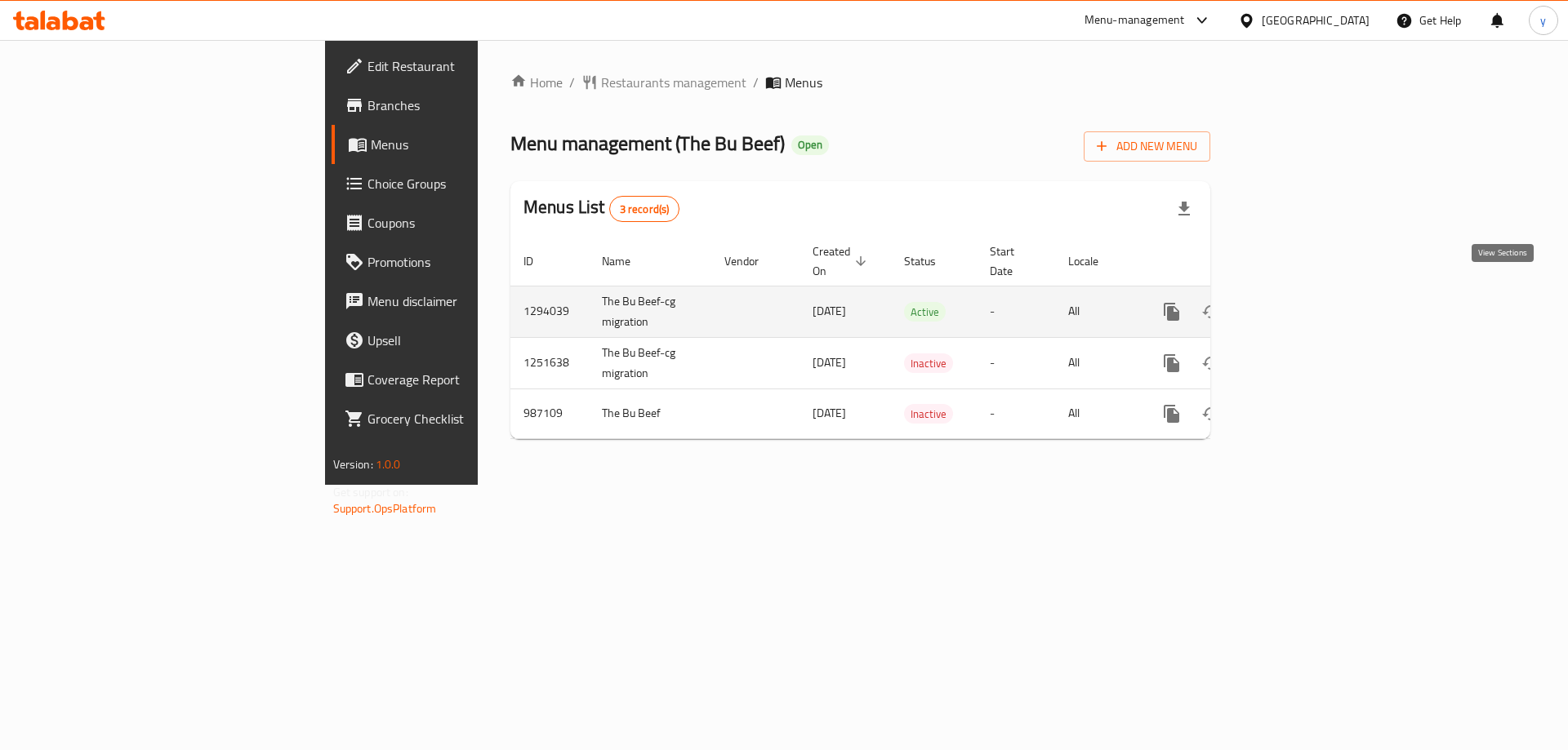
click at [1299, 302] on icon "enhanced table" at bounding box center [1290, 312] width 20 height 20
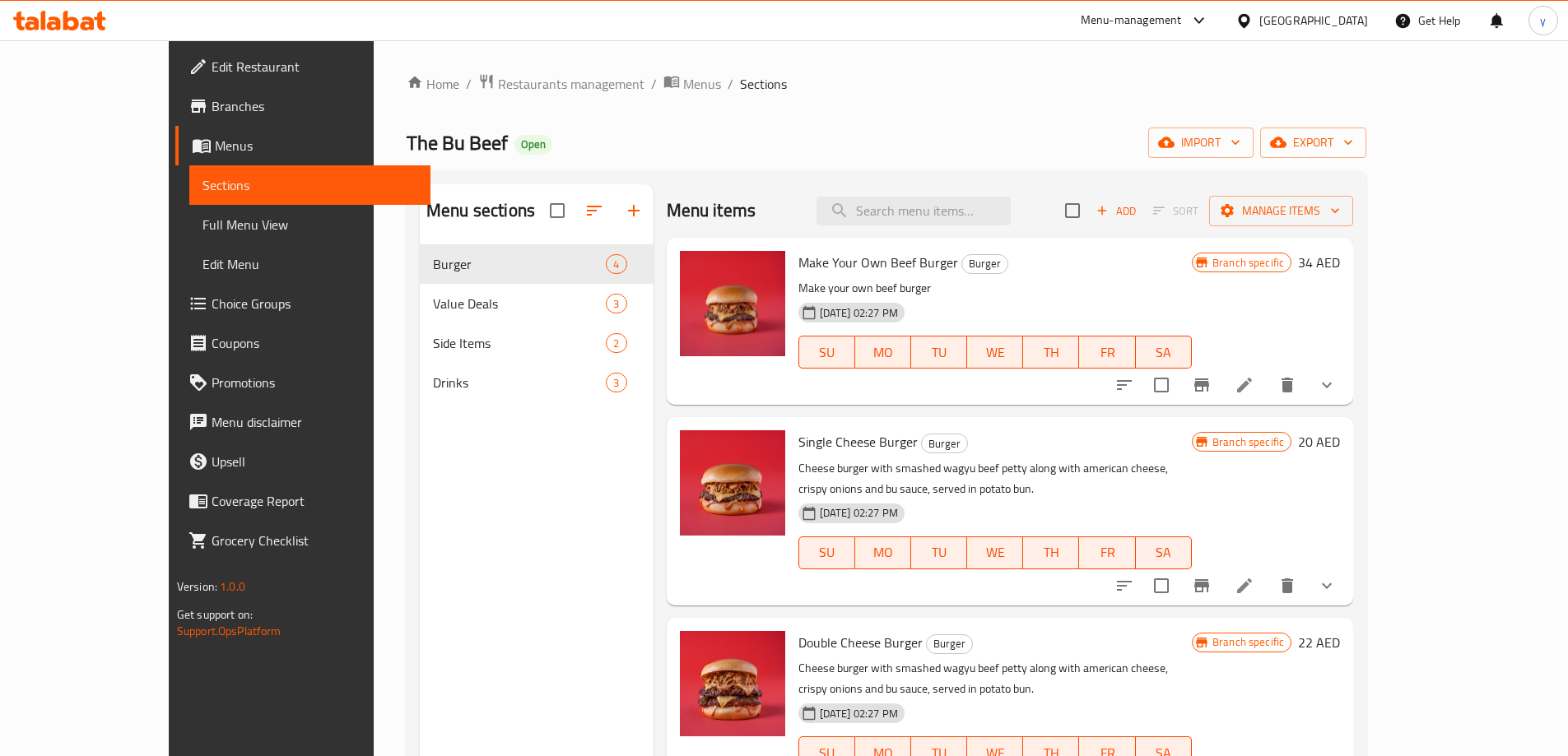
click at [203, 224] on span "Full Menu View" at bounding box center [310, 224] width 214 height 20
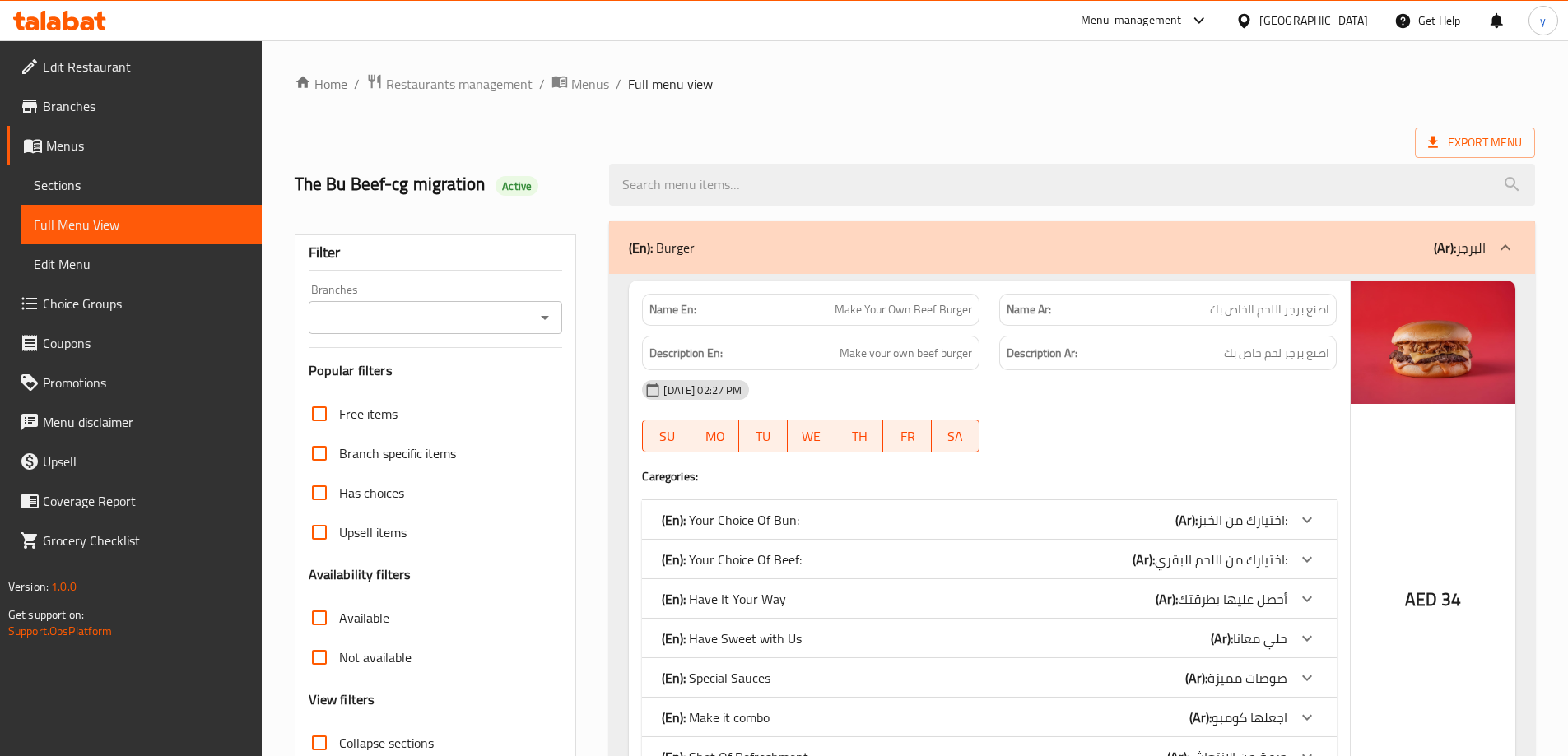
click at [542, 328] on button "Open" at bounding box center [545, 318] width 23 height 23
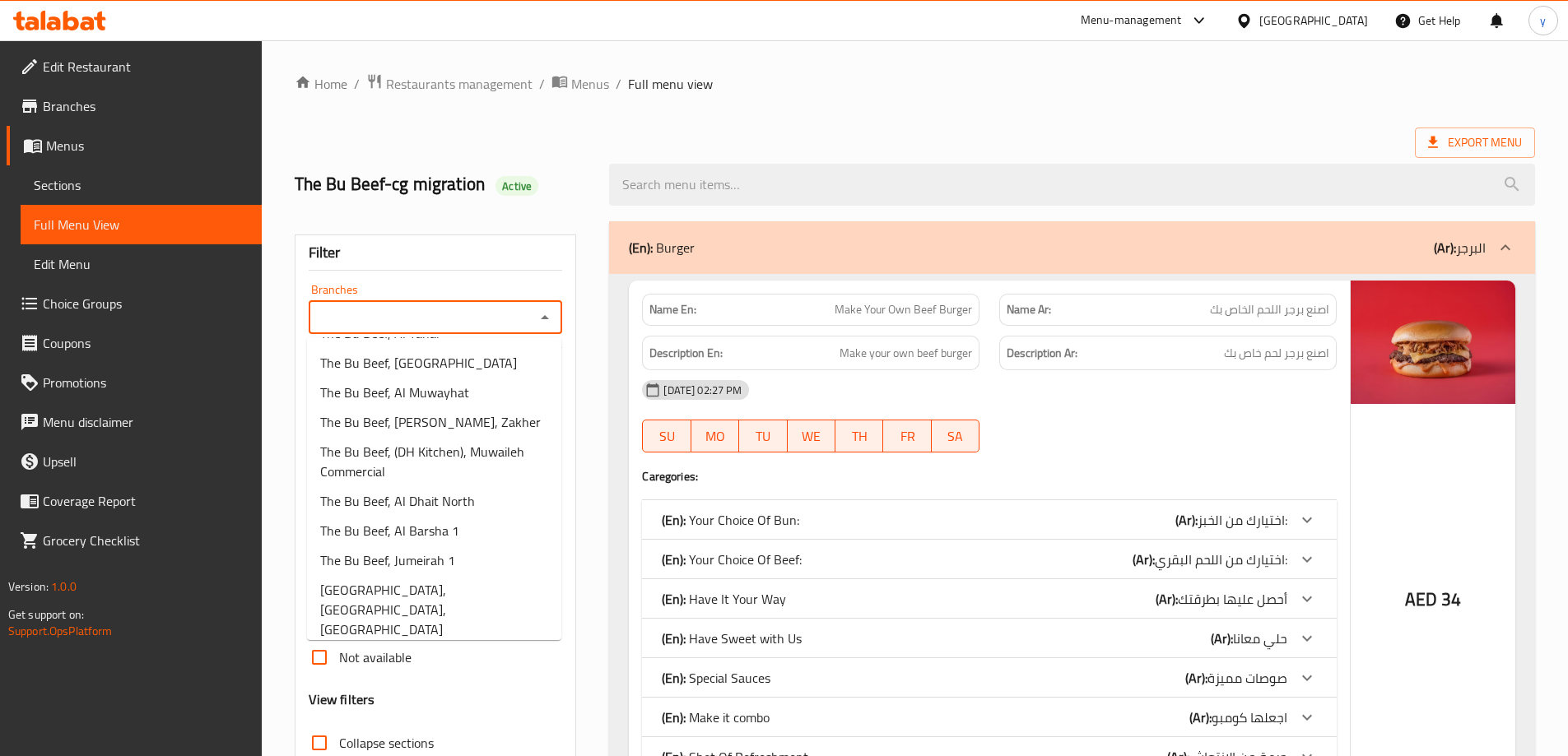
scroll to position [431, 0]
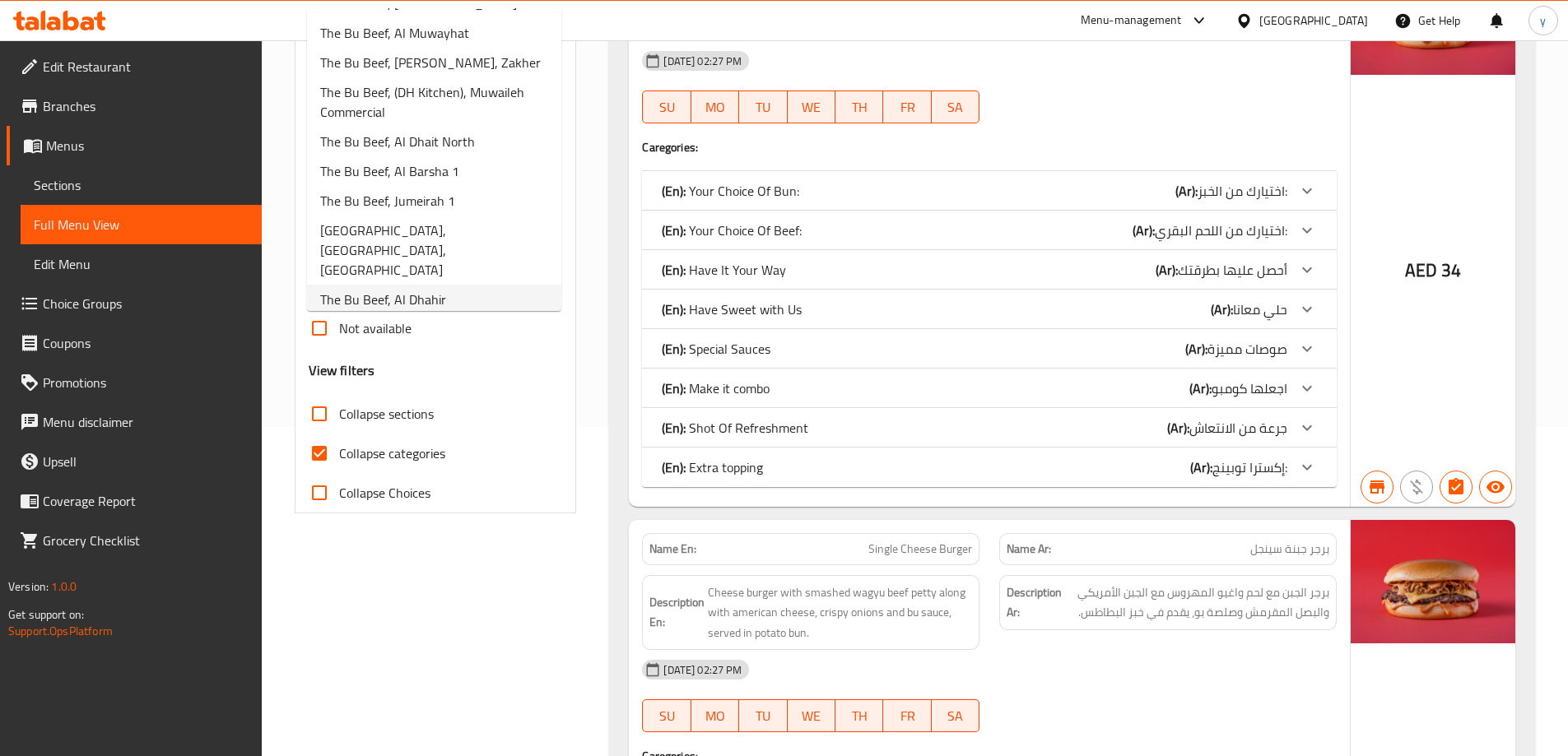
click at [438, 290] on span "The Bu Beef, Al Dhahir" at bounding box center [383, 300] width 126 height 20
type input "The Bu Beef, Al Dhahir"
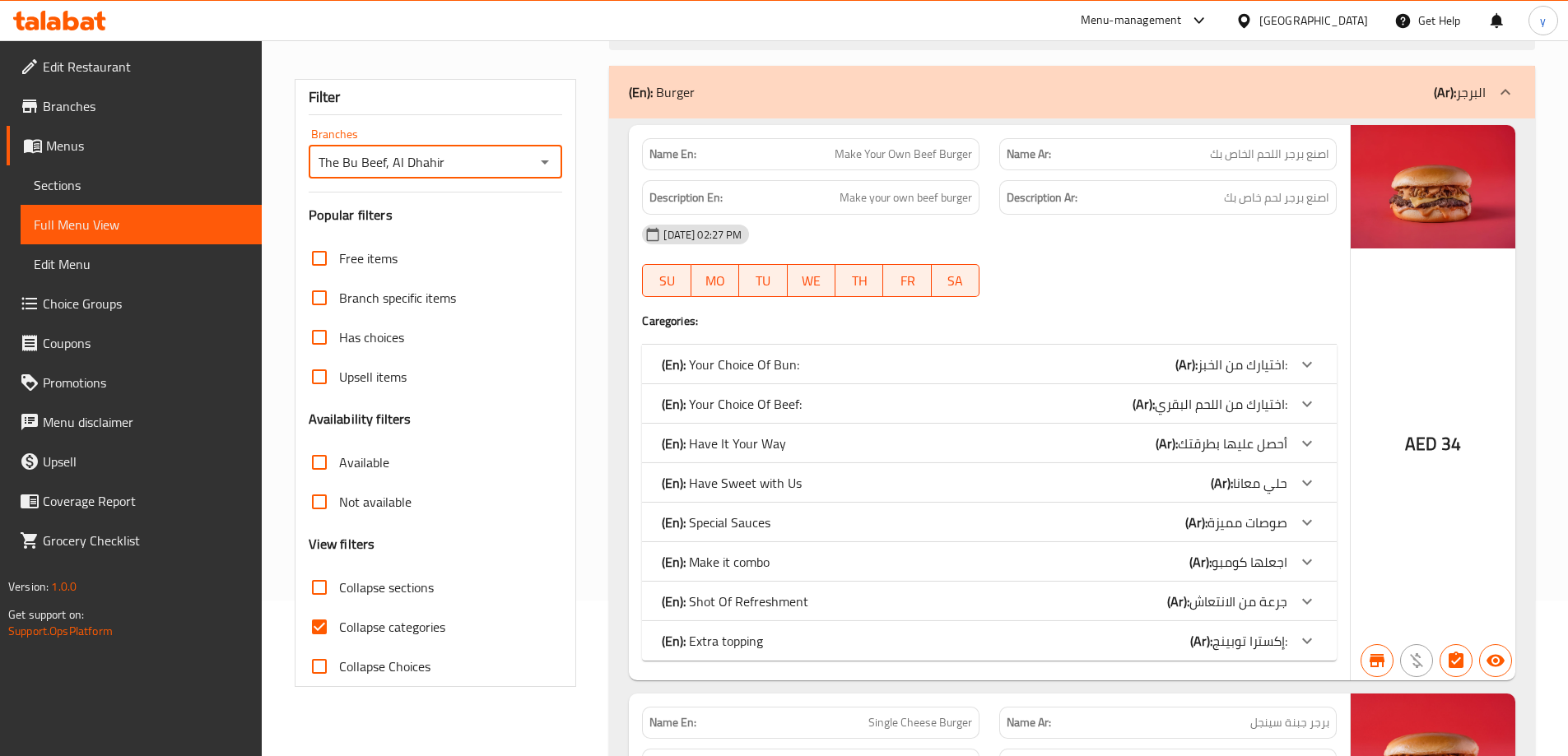
scroll to position [164, 0]
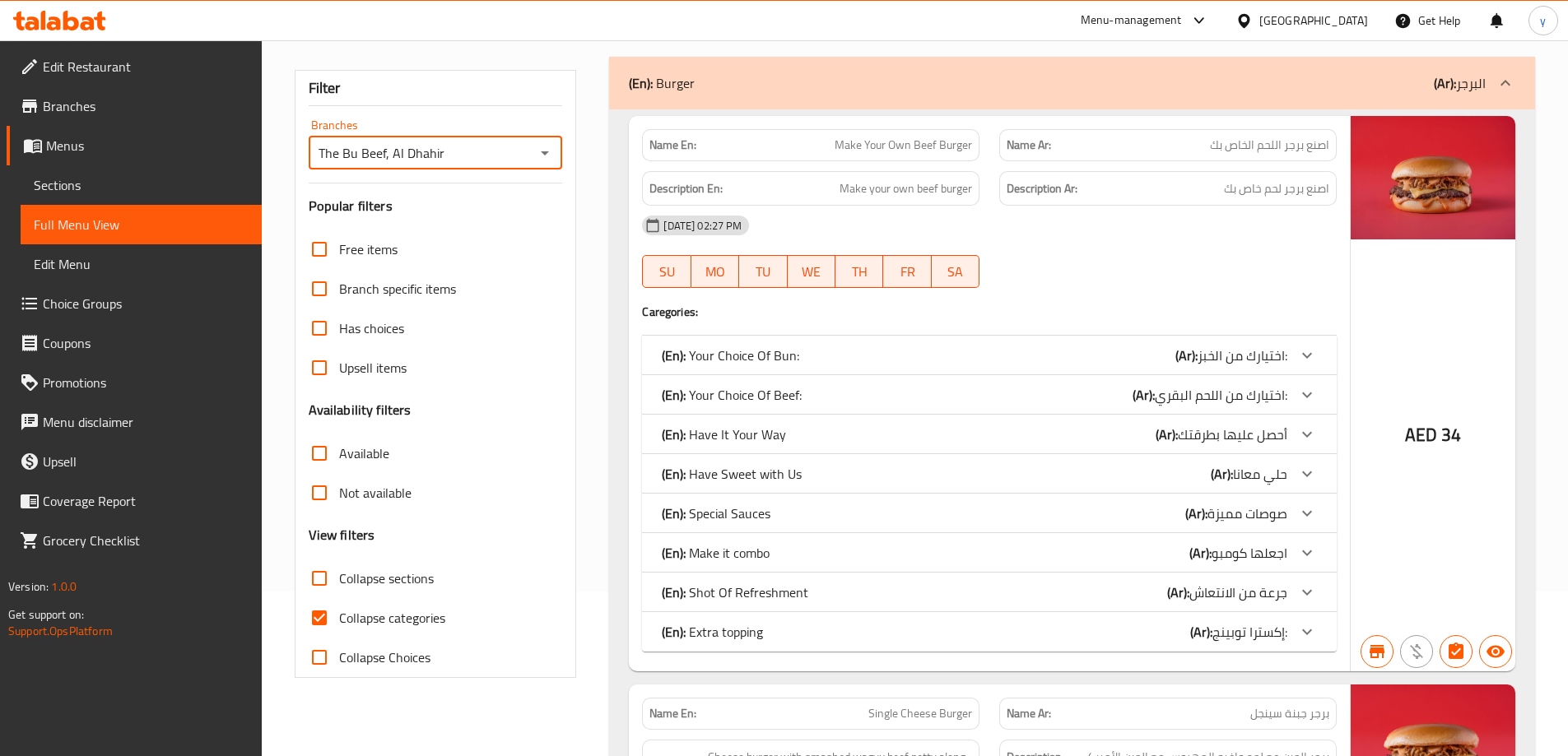
click at [320, 617] on input "Collapse categories" at bounding box center [319, 617] width 39 height 39
checkbox input "false"
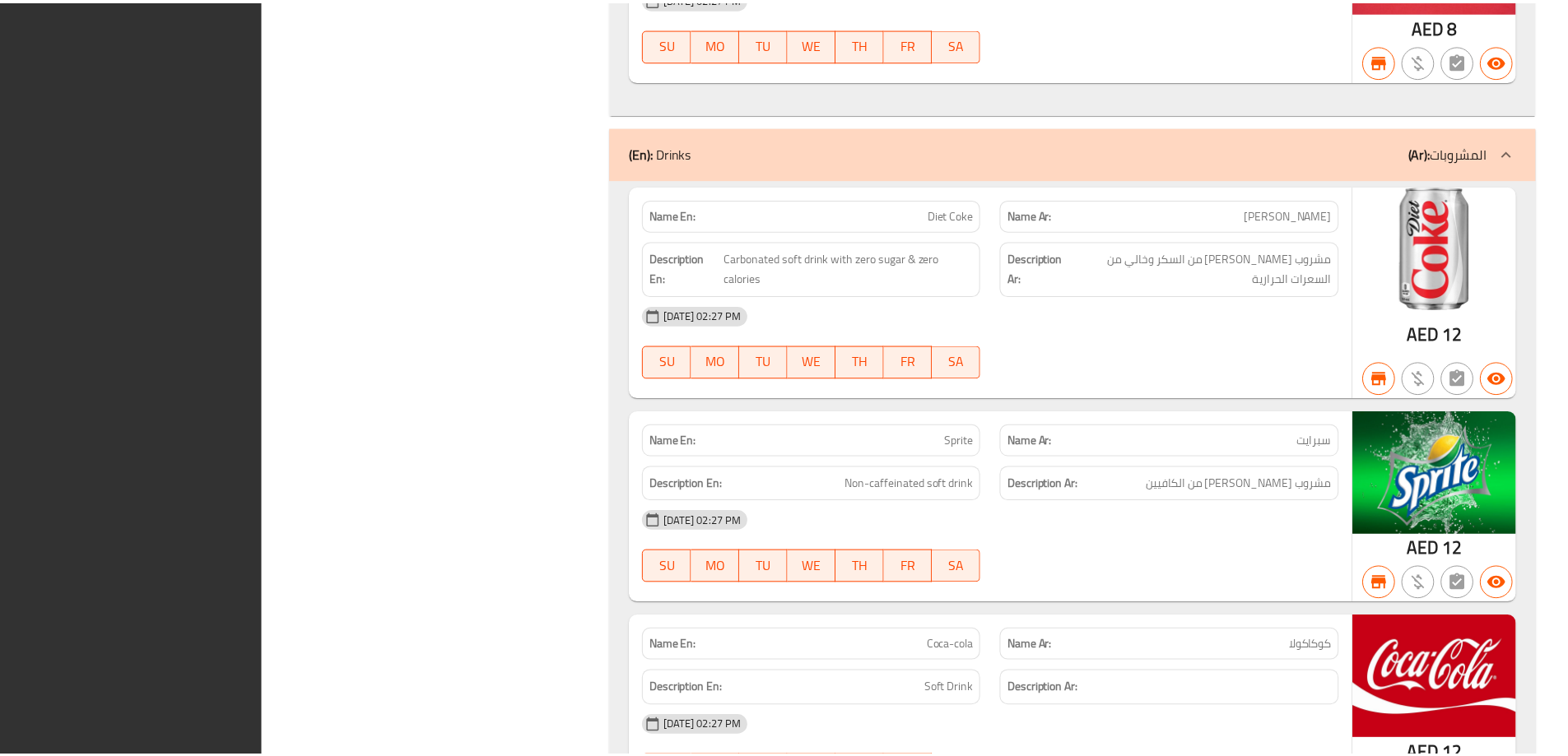
scroll to position [22552, 0]
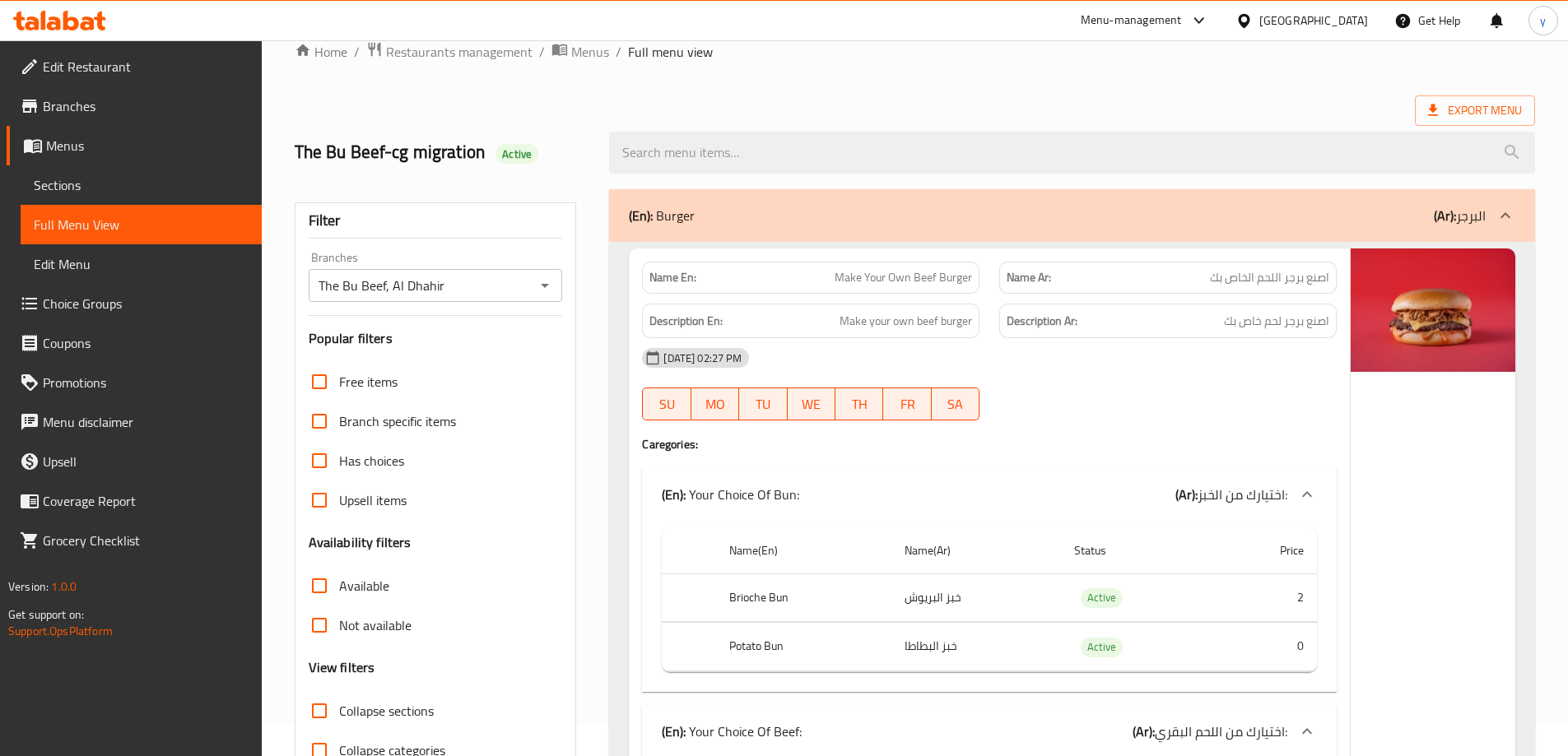
scroll to position [83, 0]
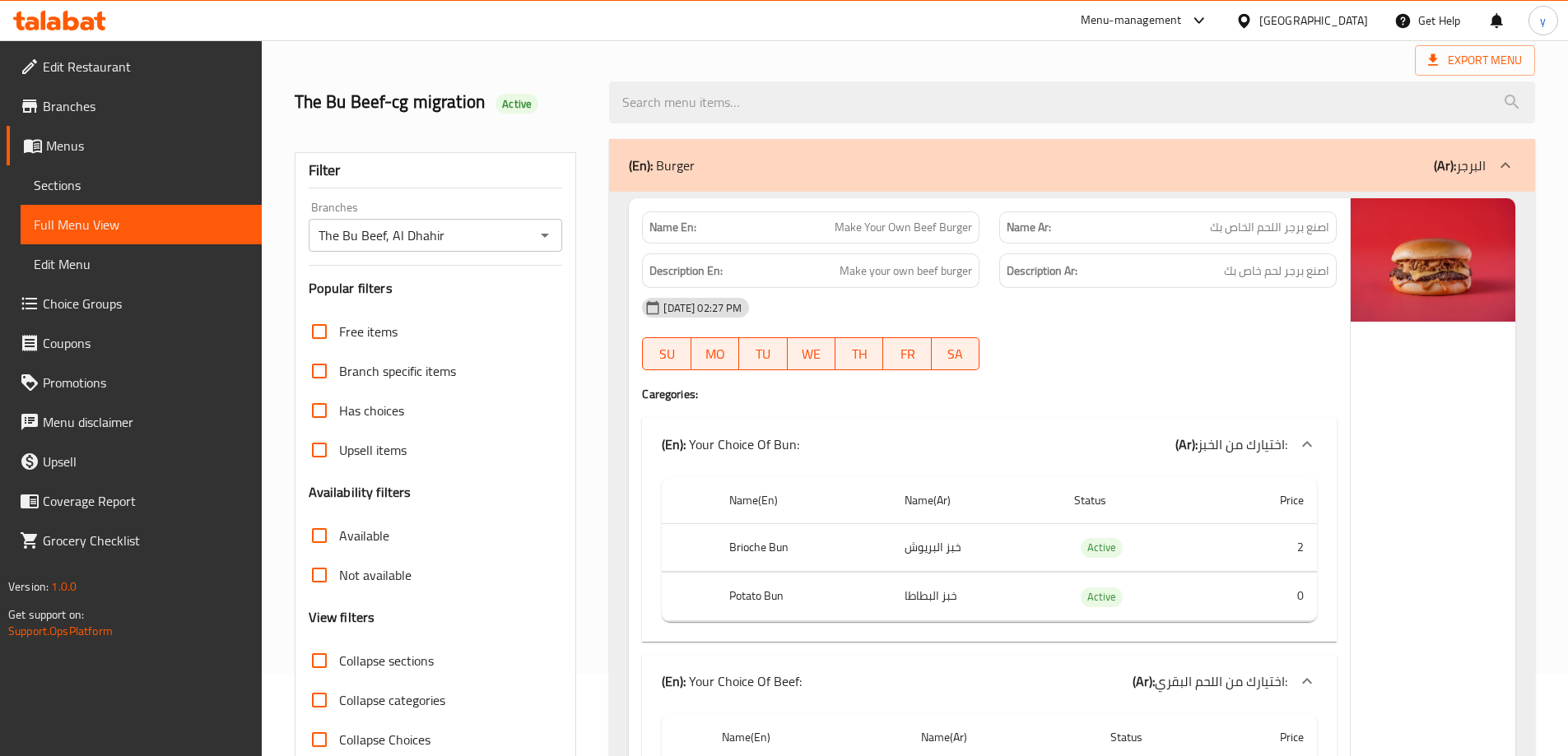
click at [103, 151] on span "Menus" at bounding box center [147, 146] width 203 height 20
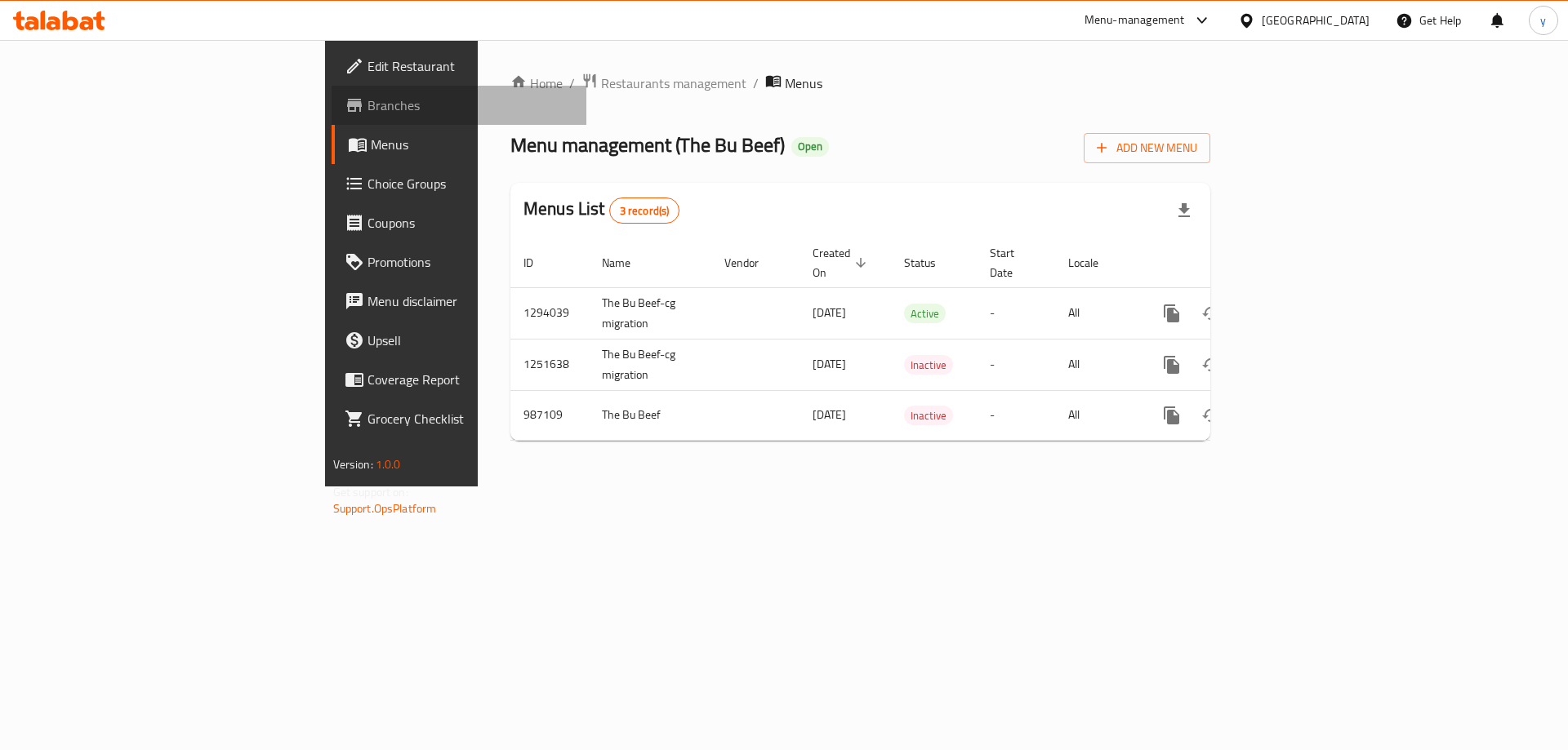
click at [331, 116] on link "Branches" at bounding box center [459, 105] width 256 height 39
